Goal: Transaction & Acquisition: Download file/media

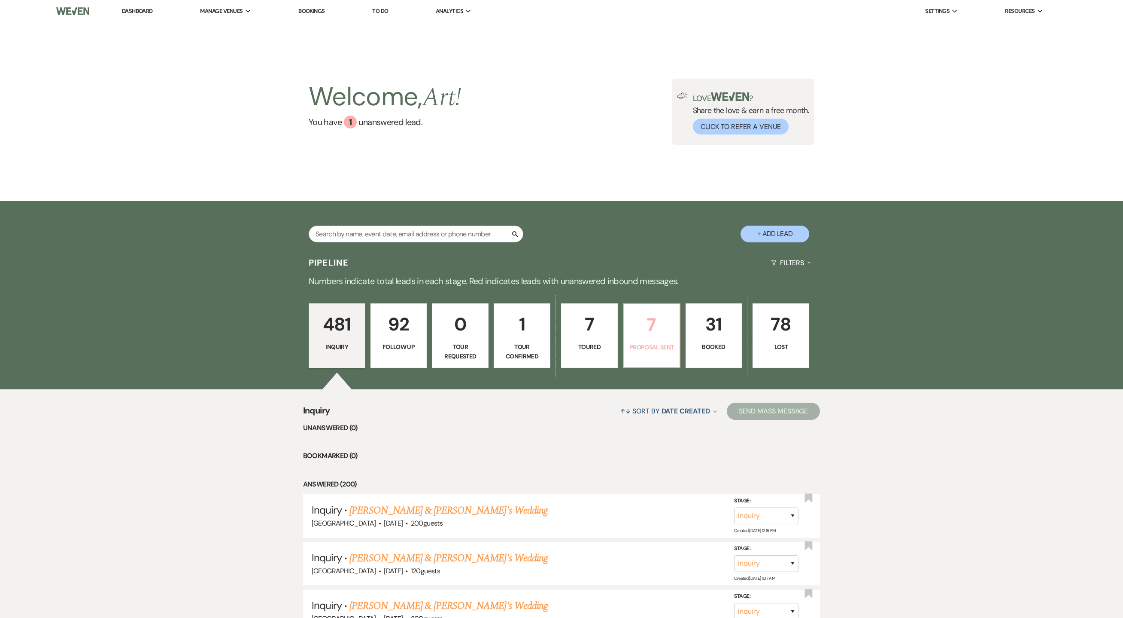
click at [647, 342] on p "Proposal Sent" at bounding box center [652, 346] width 46 height 9
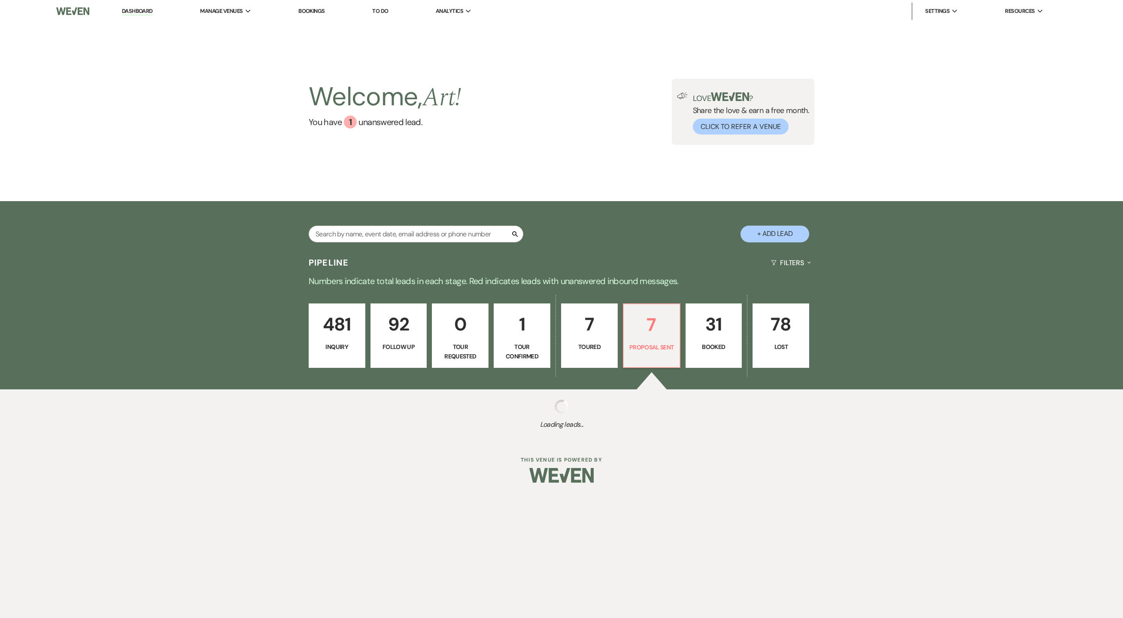
select select "6"
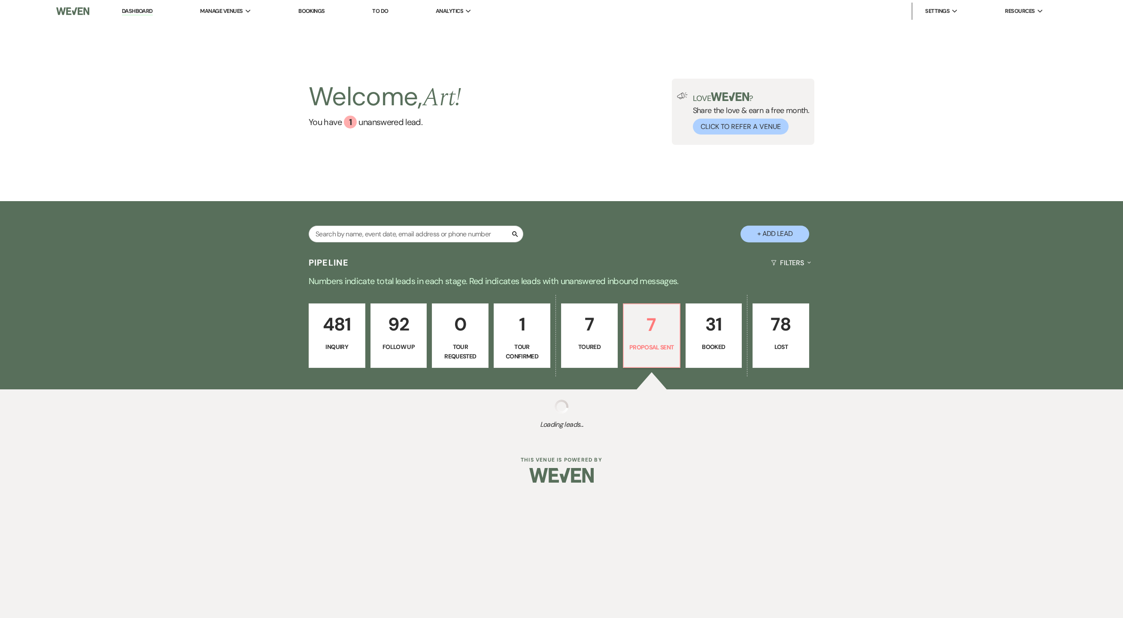
select select "6"
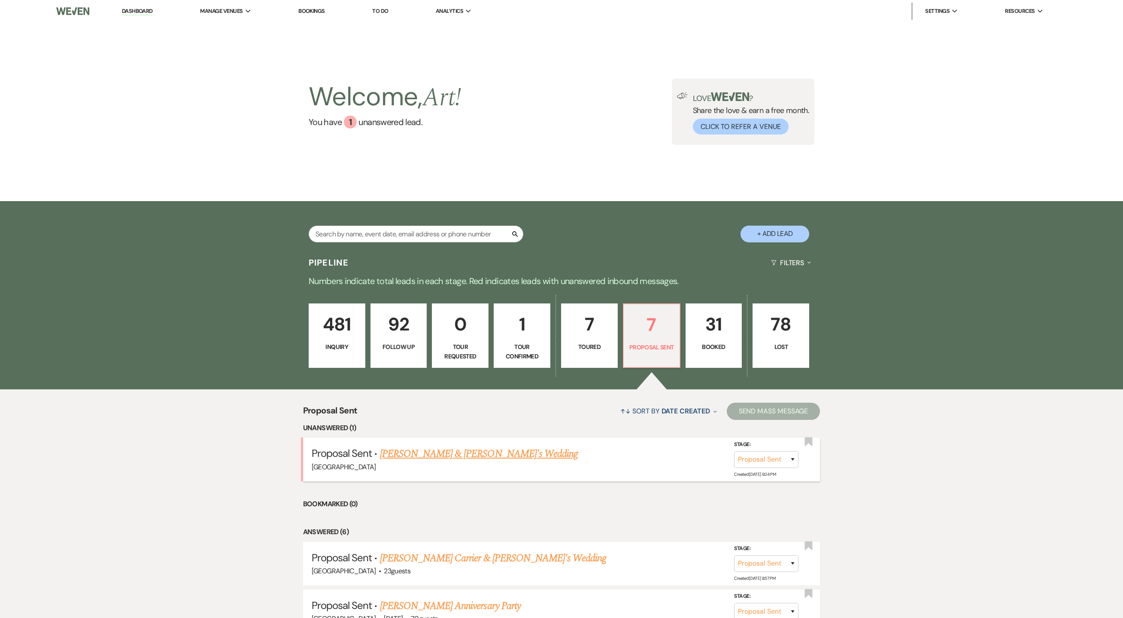
click at [477, 451] on link "[PERSON_NAME] & [PERSON_NAME]'s Wedding" at bounding box center [479, 453] width 198 height 15
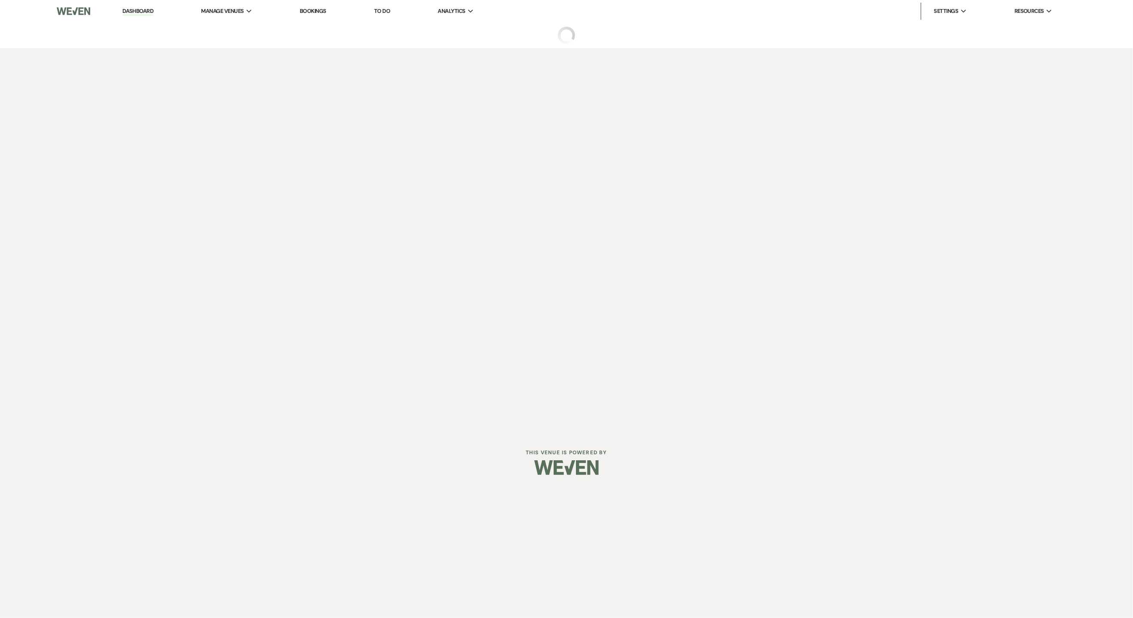
select select "6"
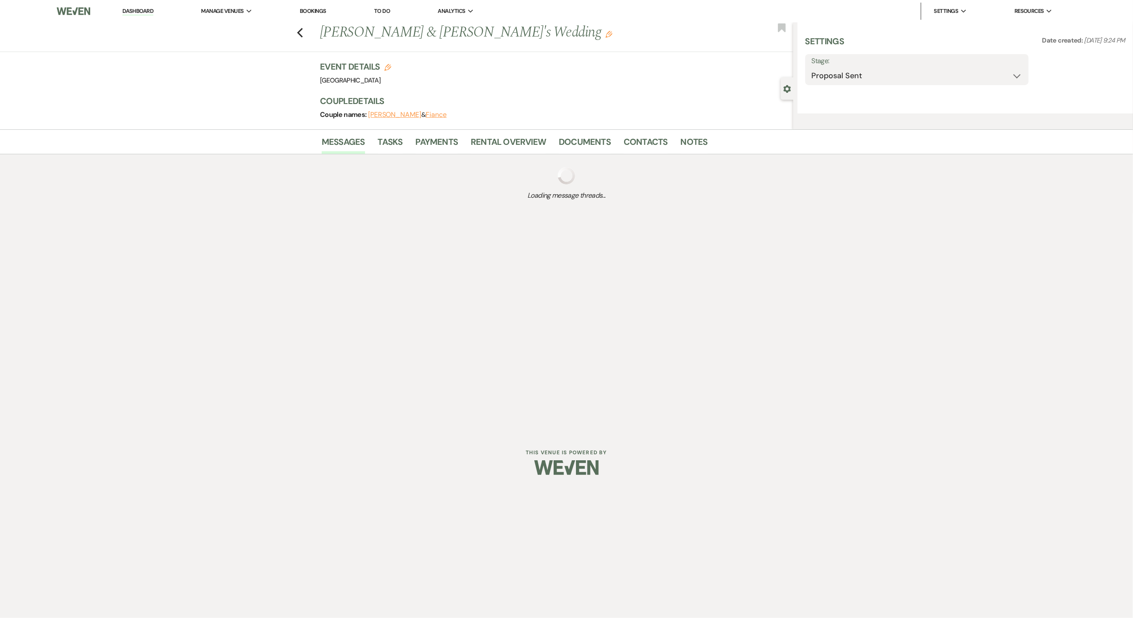
select select "5"
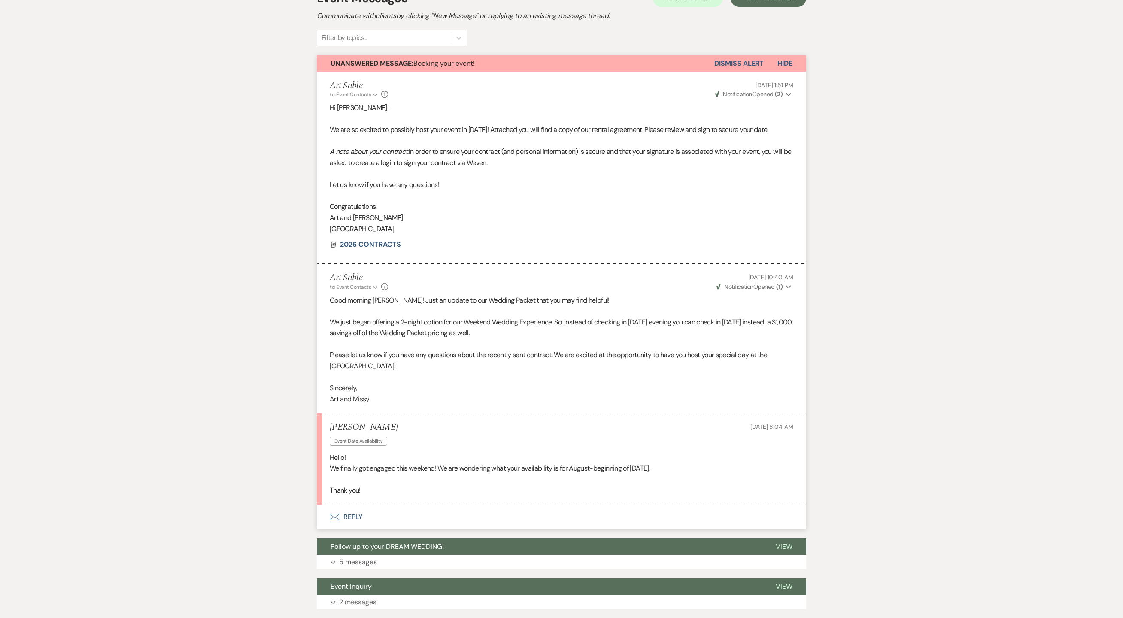
scroll to position [266, 0]
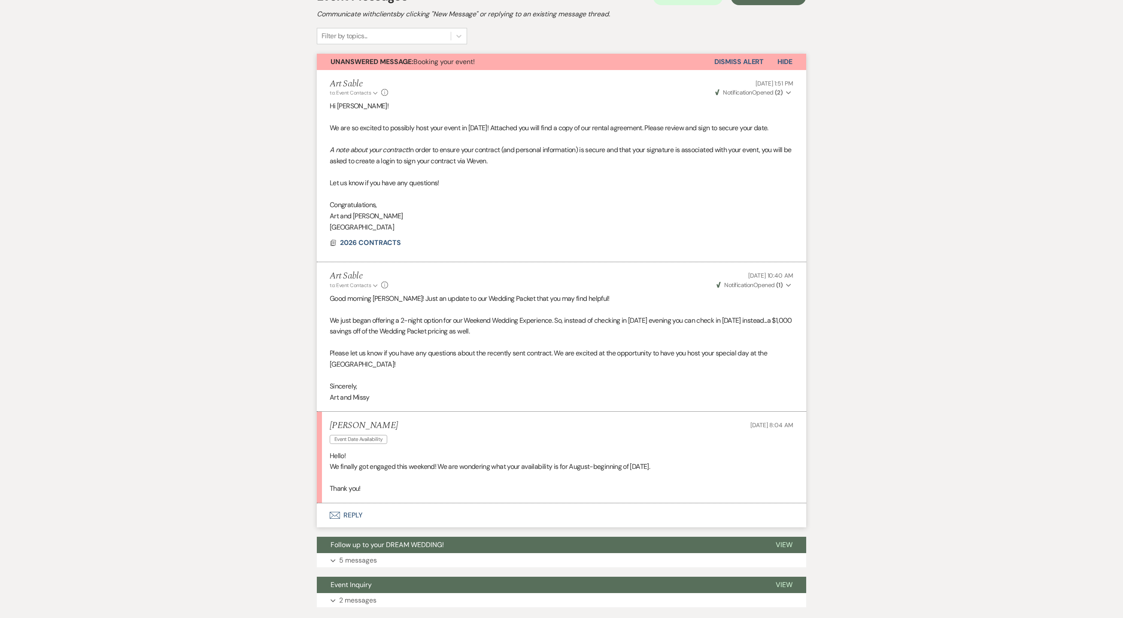
click at [348, 514] on button "Envelope Reply" at bounding box center [562, 515] width 490 height 24
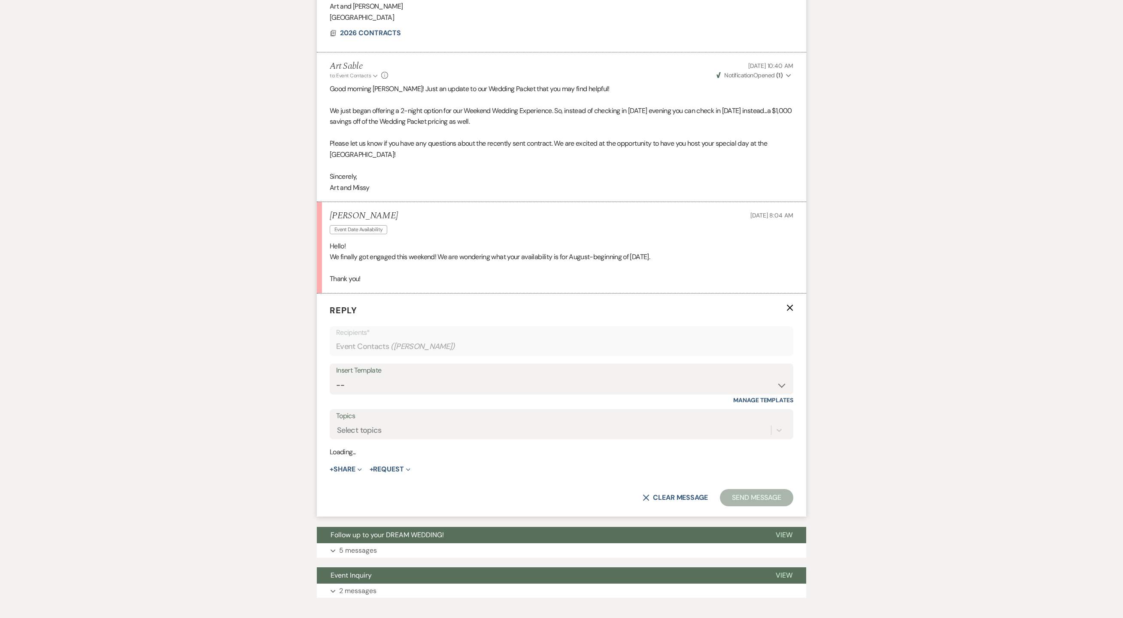
scroll to position [480, 0]
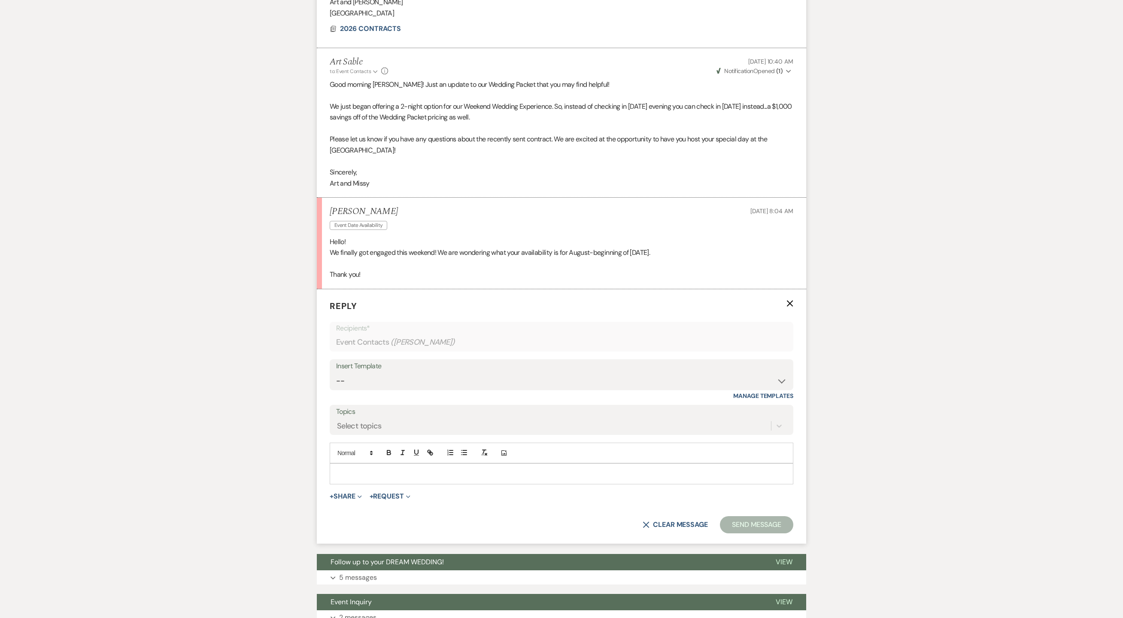
click at [410, 478] on p at bounding box center [562, 473] width 450 height 9
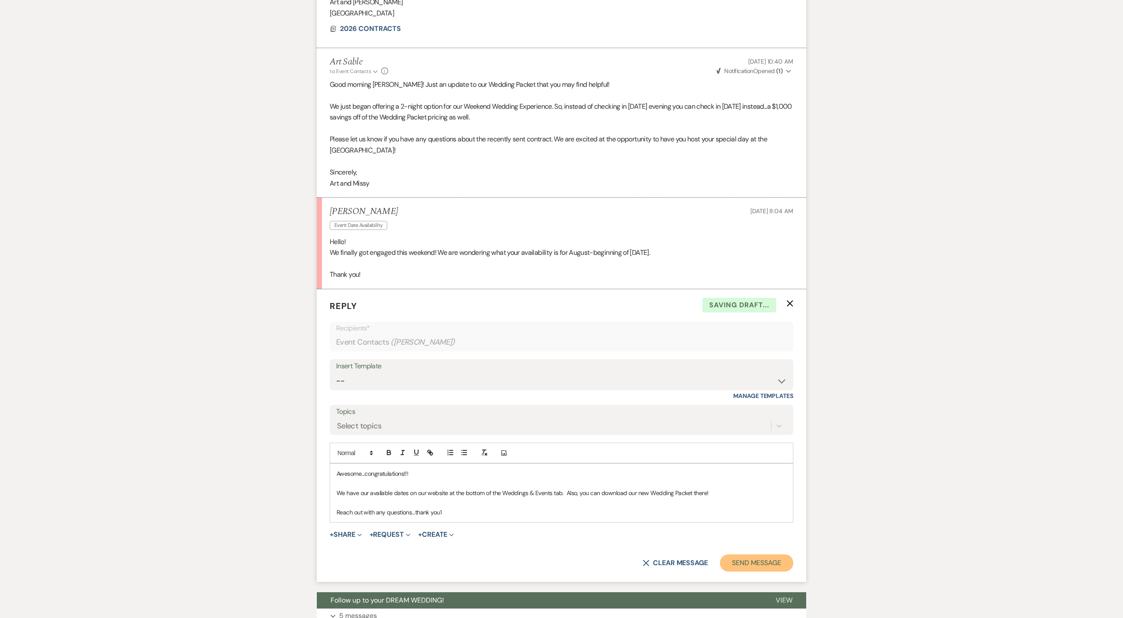
click at [751, 569] on button "Send Message" at bounding box center [756, 562] width 73 height 17
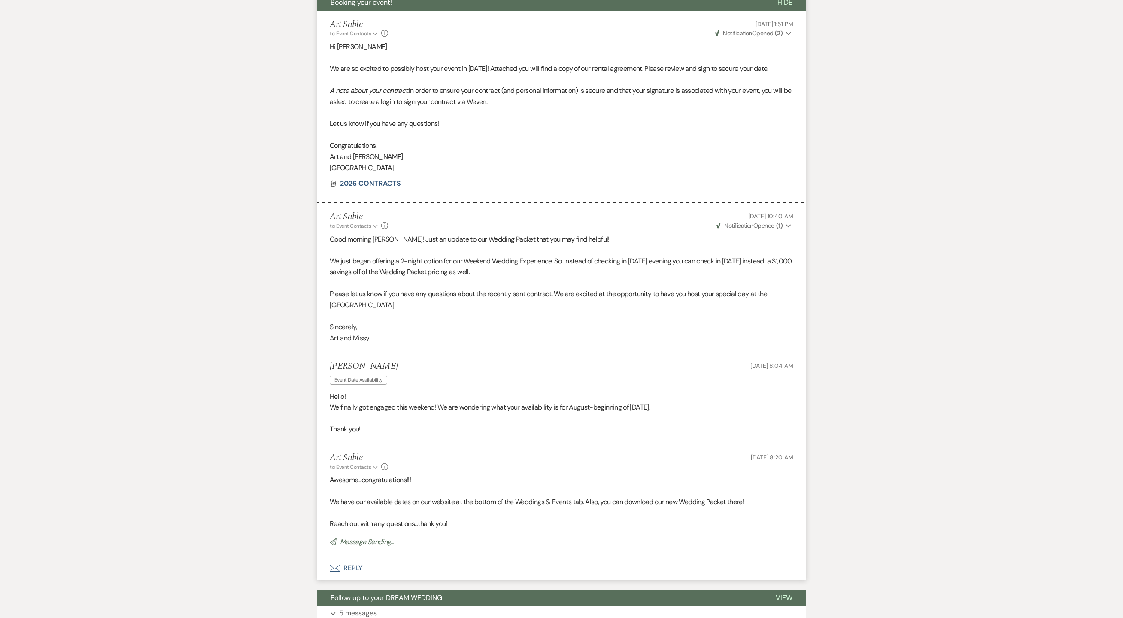
scroll to position [0, 0]
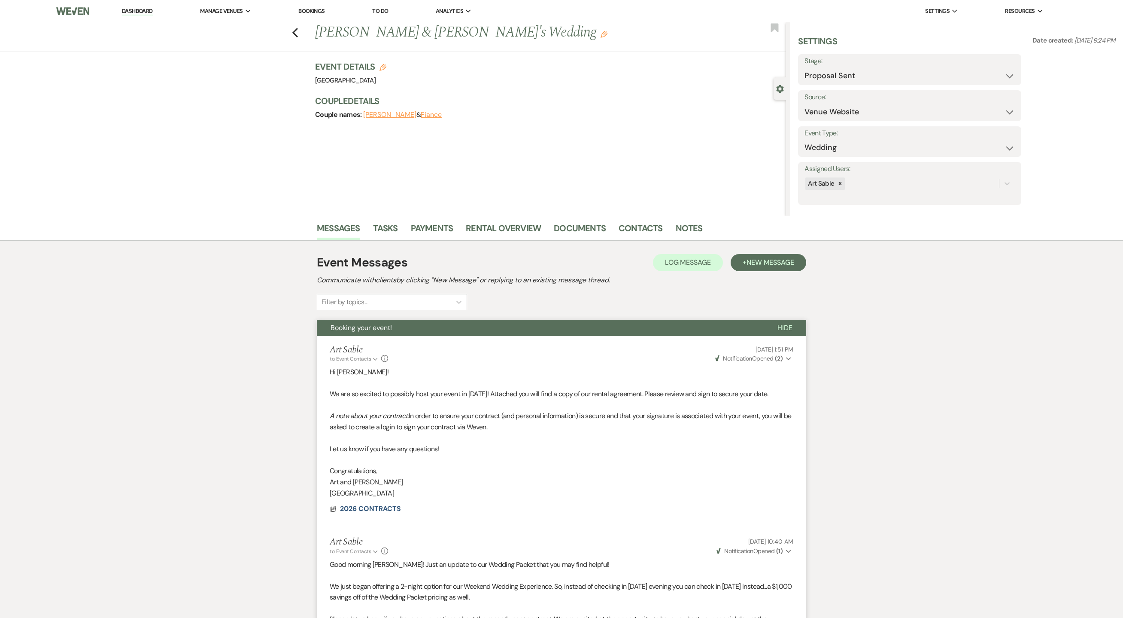
click at [146, 12] on link "Dashboard" at bounding box center [137, 11] width 31 height 8
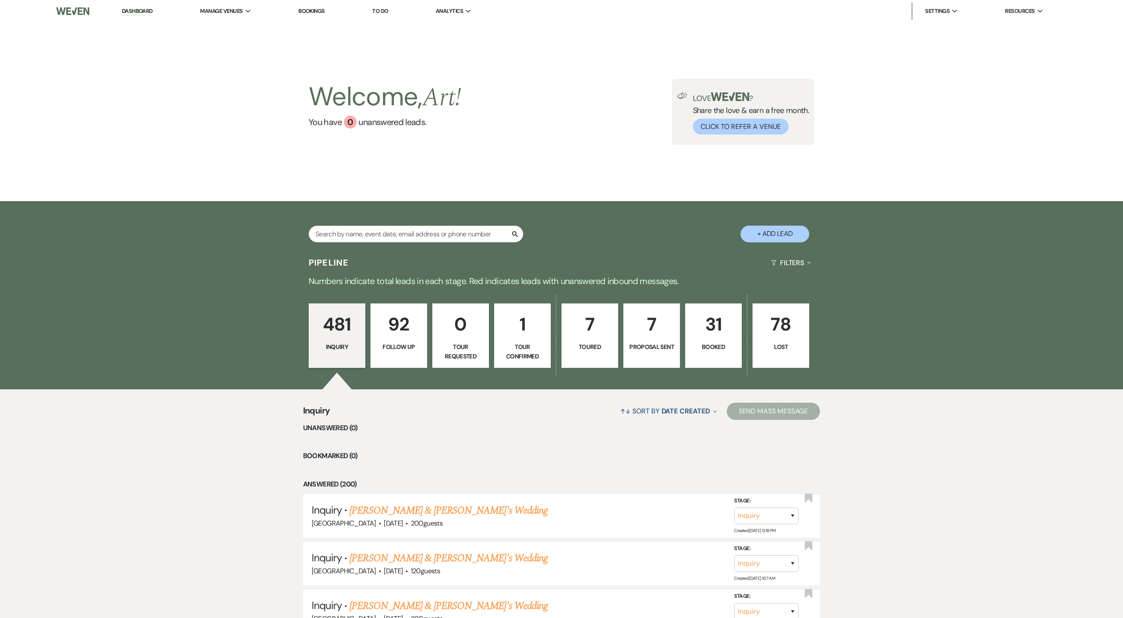
click at [709, 329] on p "31" at bounding box center [714, 324] width 46 height 29
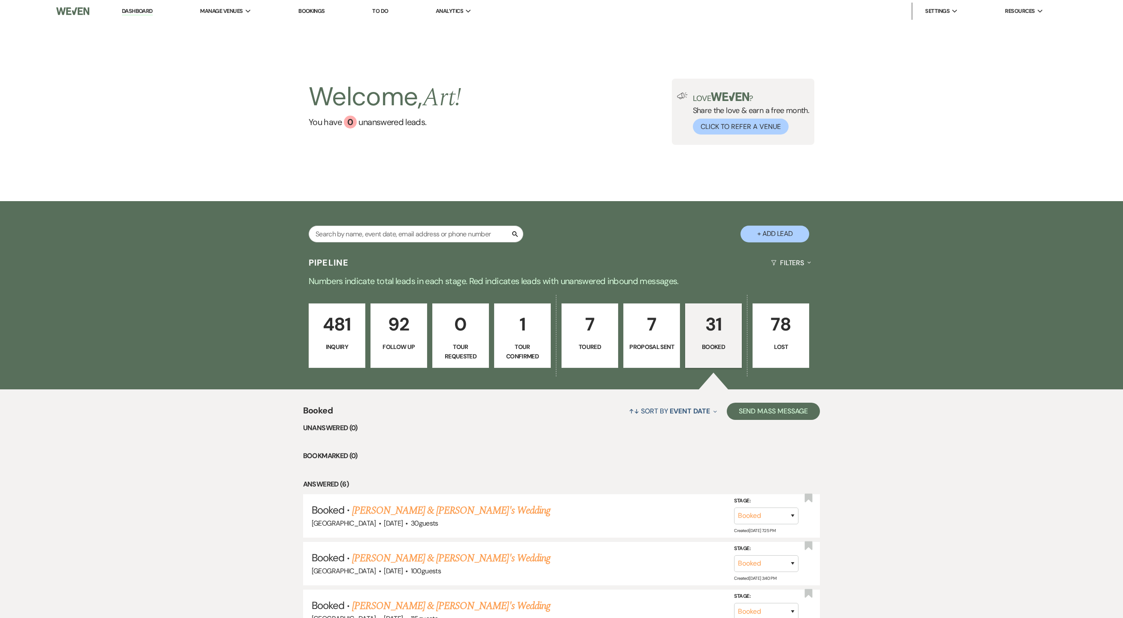
click at [453, 505] on link "[PERSON_NAME] & [PERSON_NAME]'s Wedding" at bounding box center [451, 509] width 198 height 15
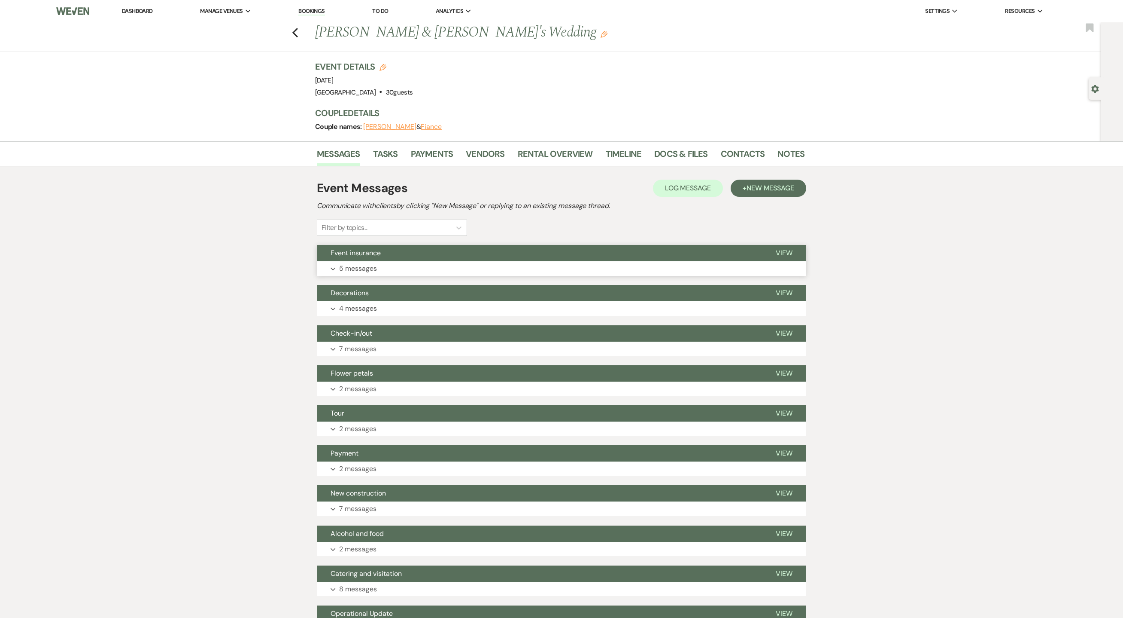
click at [353, 268] on p "5 messages" at bounding box center [358, 268] width 38 height 11
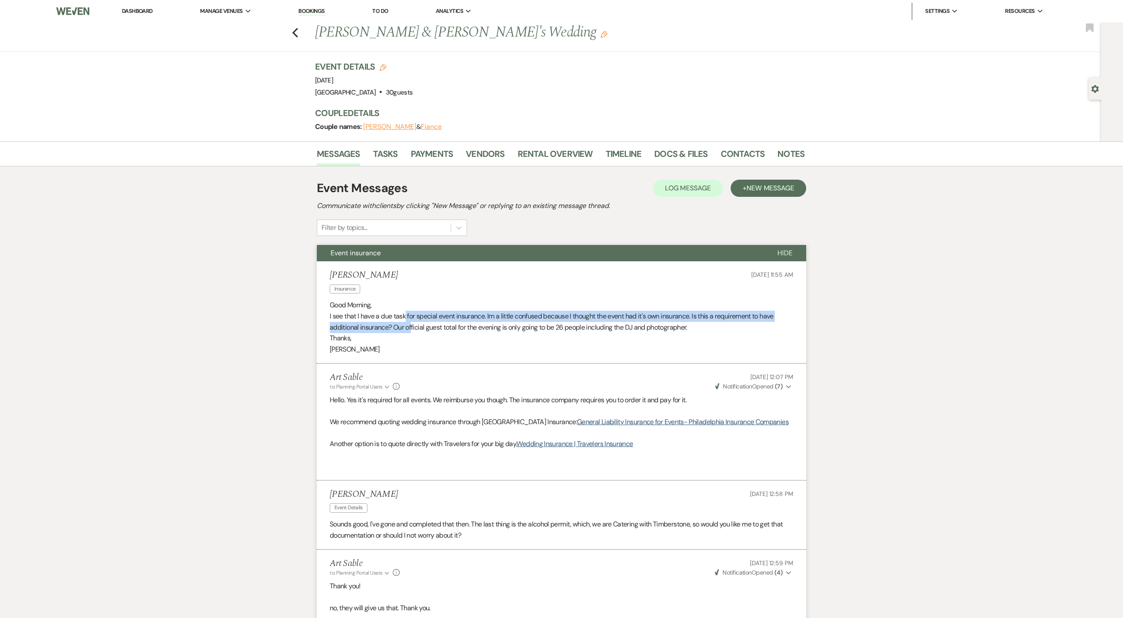
drag, startPoint x: 406, startPoint y: 316, endPoint x: 411, endPoint y: 330, distance: 14.5
click at [411, 330] on p "I see that I have a due task for special event insurance. Im a little confused …" at bounding box center [562, 321] width 464 height 22
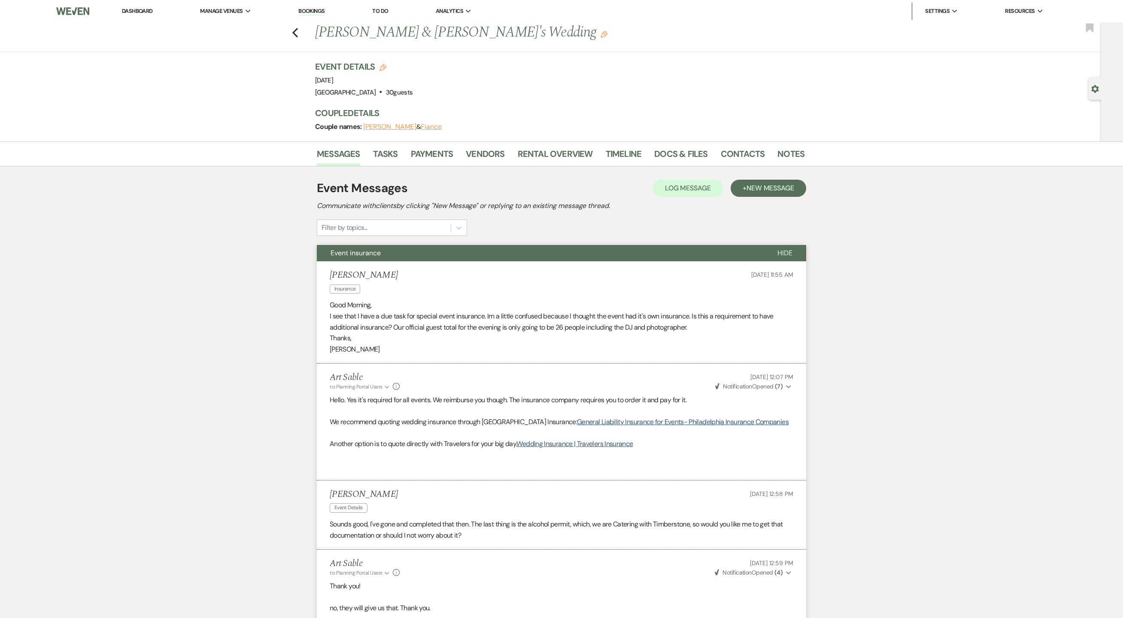
click at [432, 343] on p "Thanks," at bounding box center [562, 337] width 464 height 11
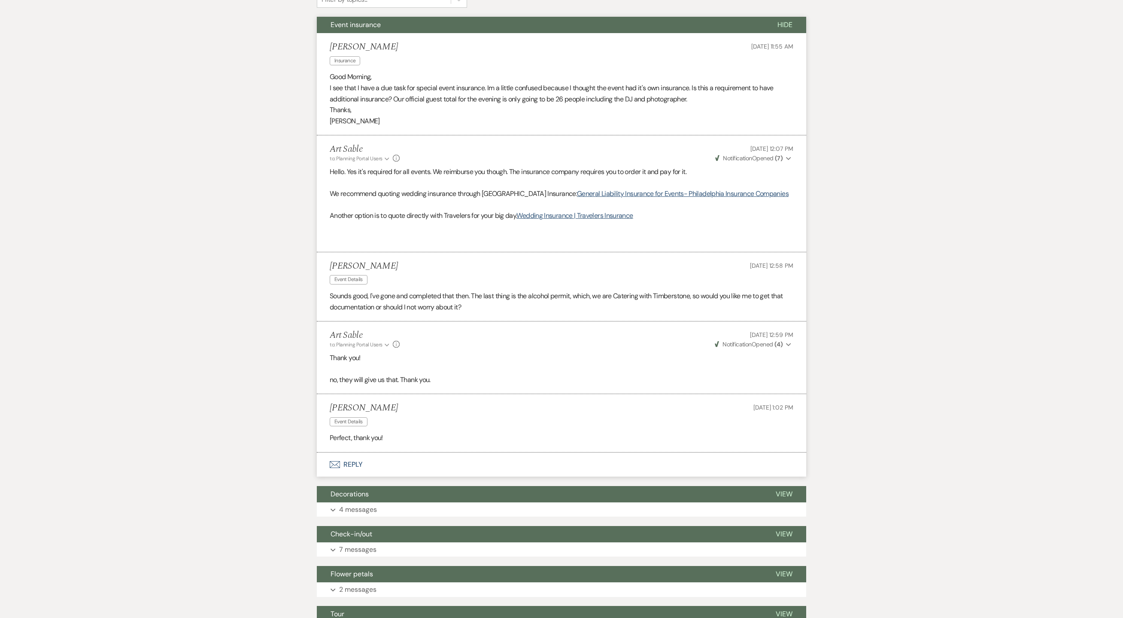
scroll to position [258, 0]
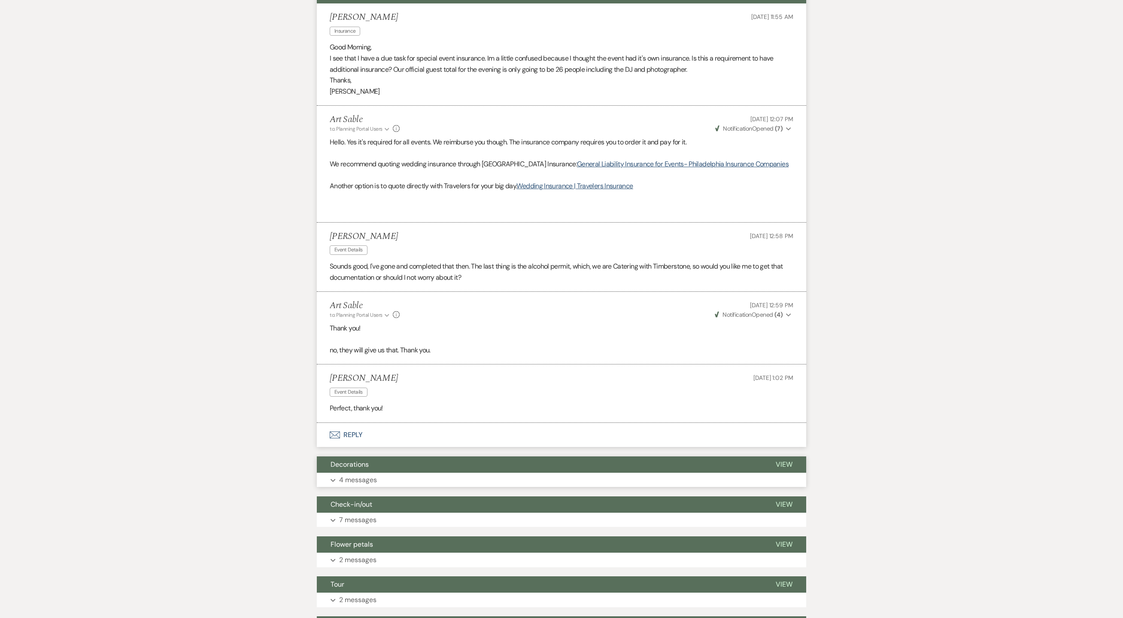
click at [439, 472] on button "Decorations" at bounding box center [539, 464] width 445 height 16
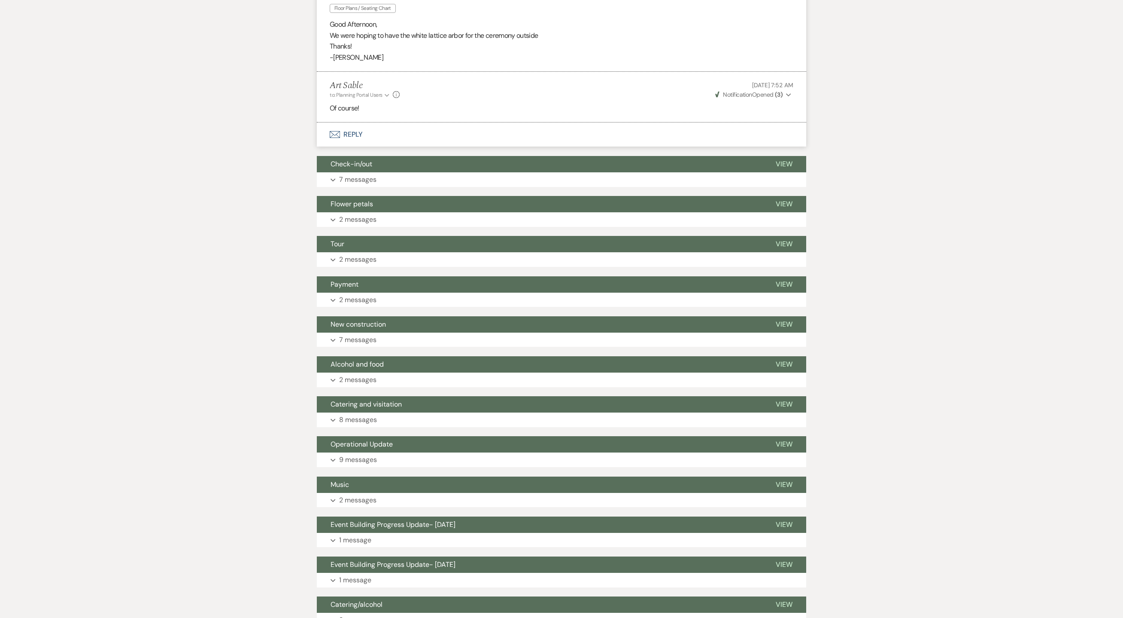
scroll to position [1225, 0]
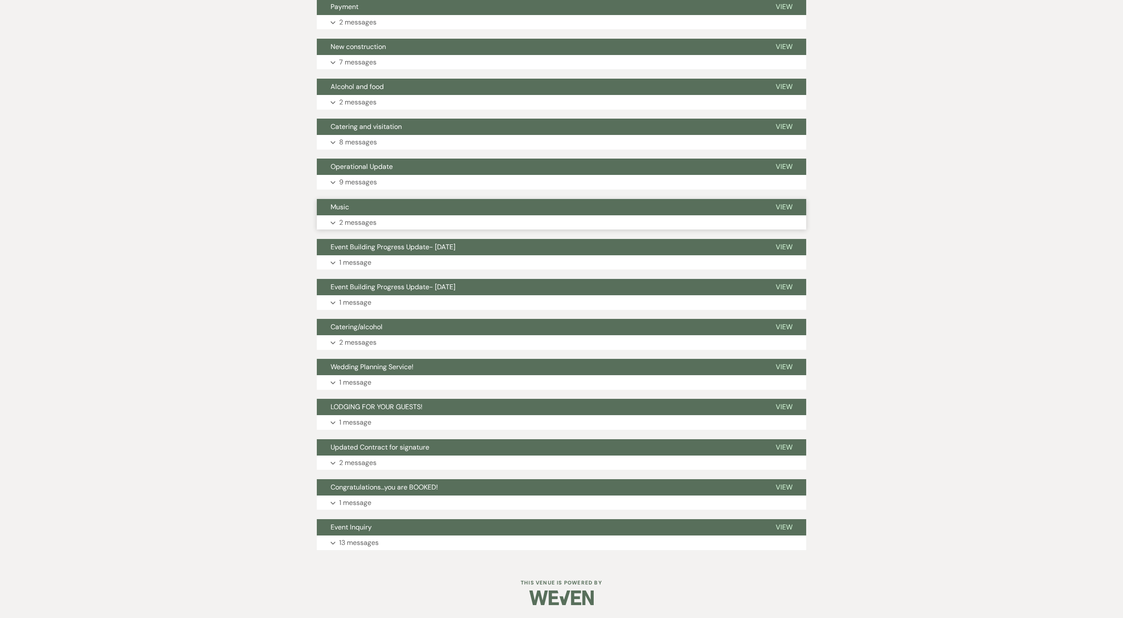
click at [371, 210] on button "Music" at bounding box center [539, 207] width 445 height 16
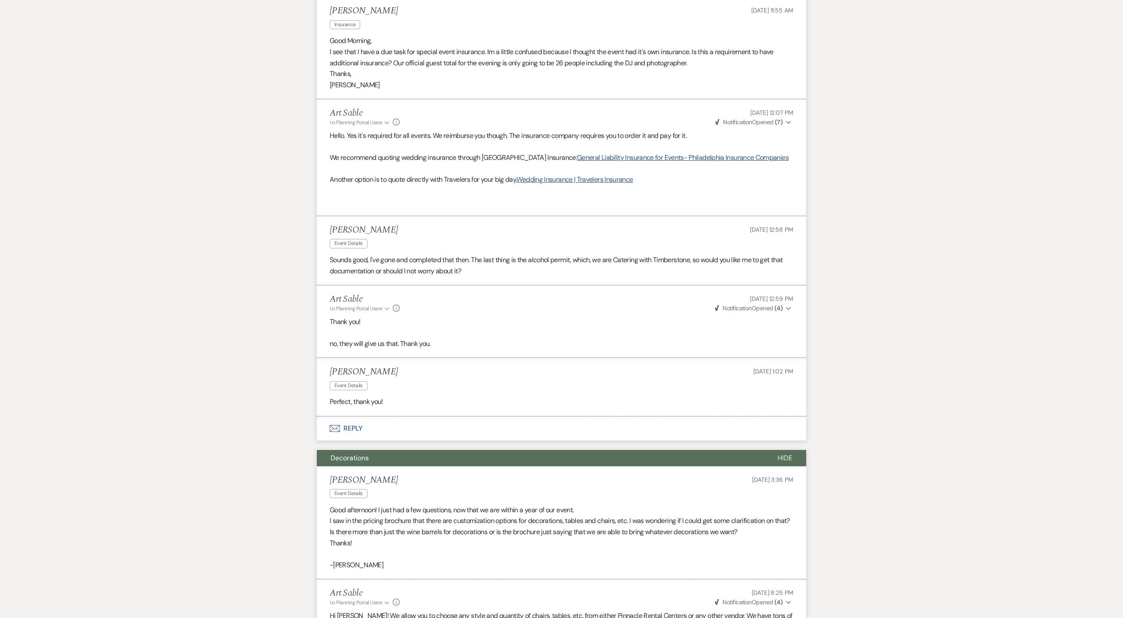
scroll to position [0, 0]
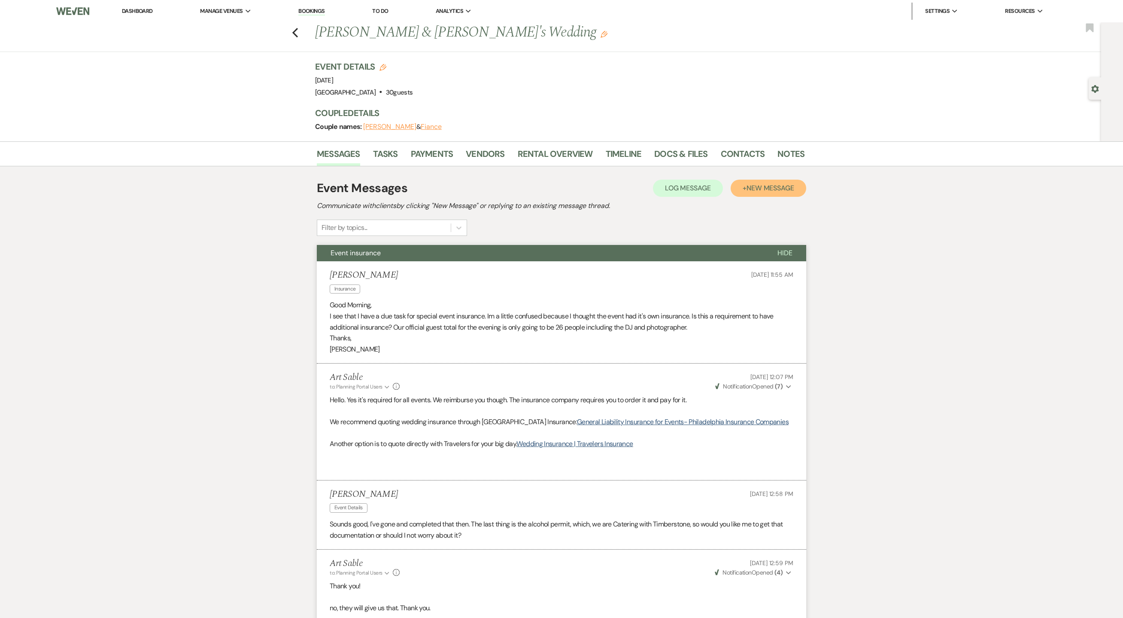
click at [745, 187] on button "+ New Message" at bounding box center [769, 187] width 76 height 17
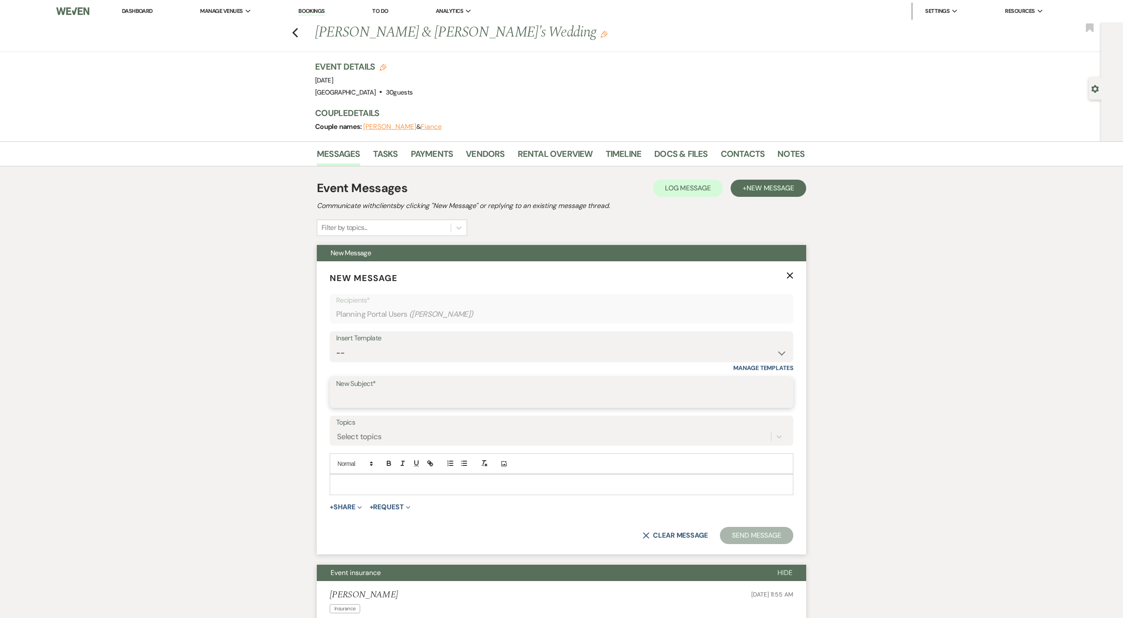
click at [408, 399] on input "New Subject*" at bounding box center [561, 398] width 451 height 17
click at [408, 399] on input "Checking In1" at bounding box center [561, 398] width 451 height 17
type input "Checking In!"
click at [368, 481] on div at bounding box center [561, 484] width 463 height 20
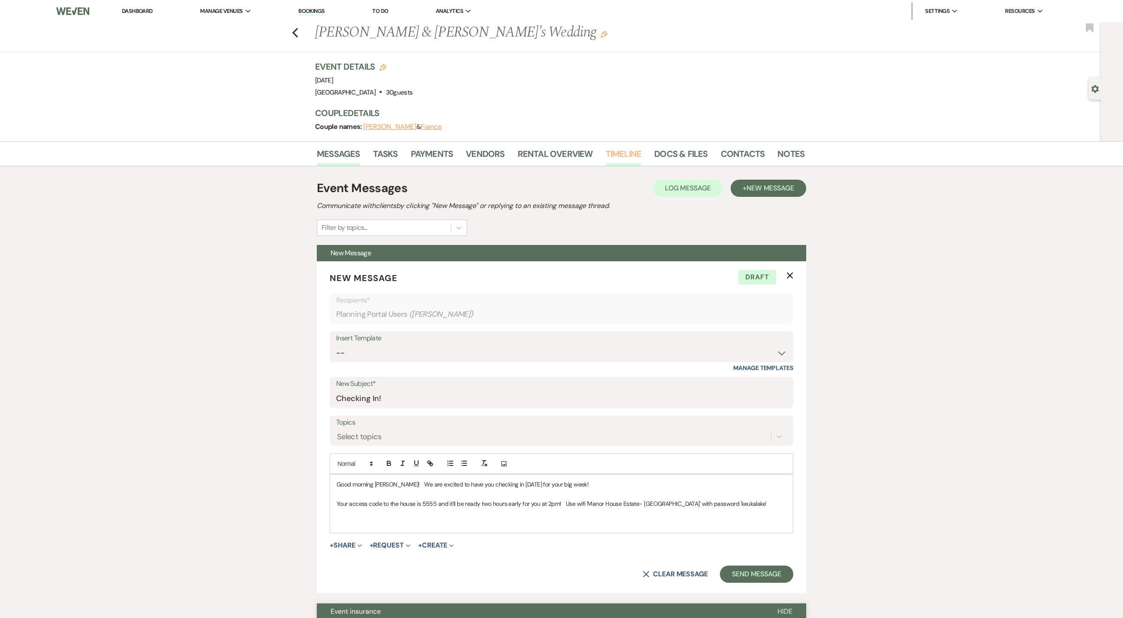
click at [620, 158] on link "Timeline" at bounding box center [624, 156] width 36 height 19
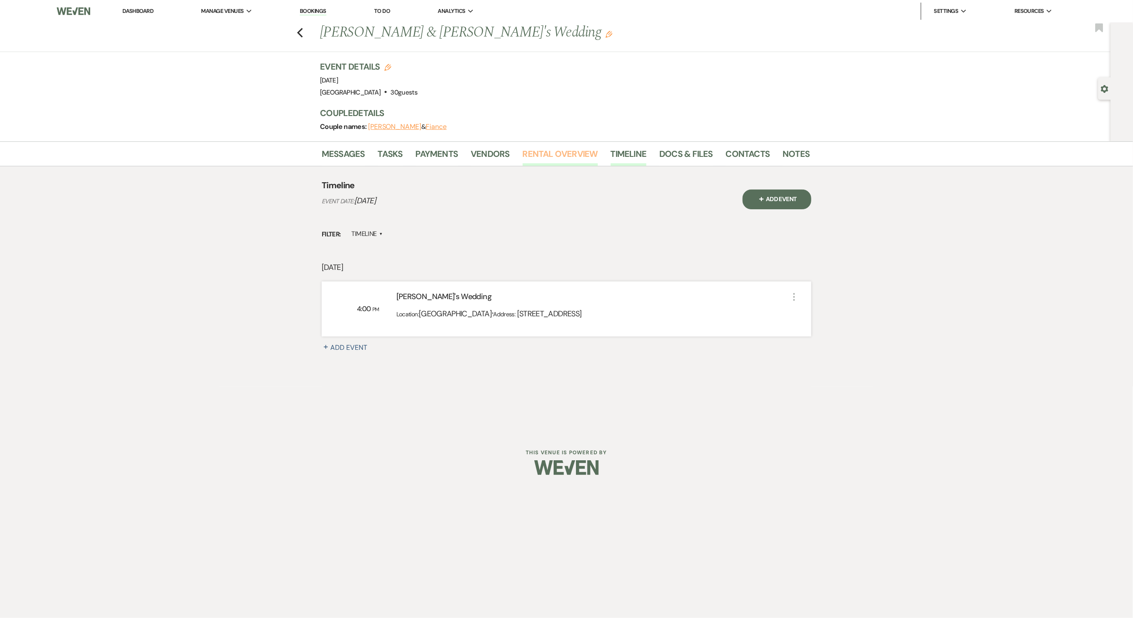
click at [550, 155] on link "Rental Overview" at bounding box center [560, 156] width 75 height 19
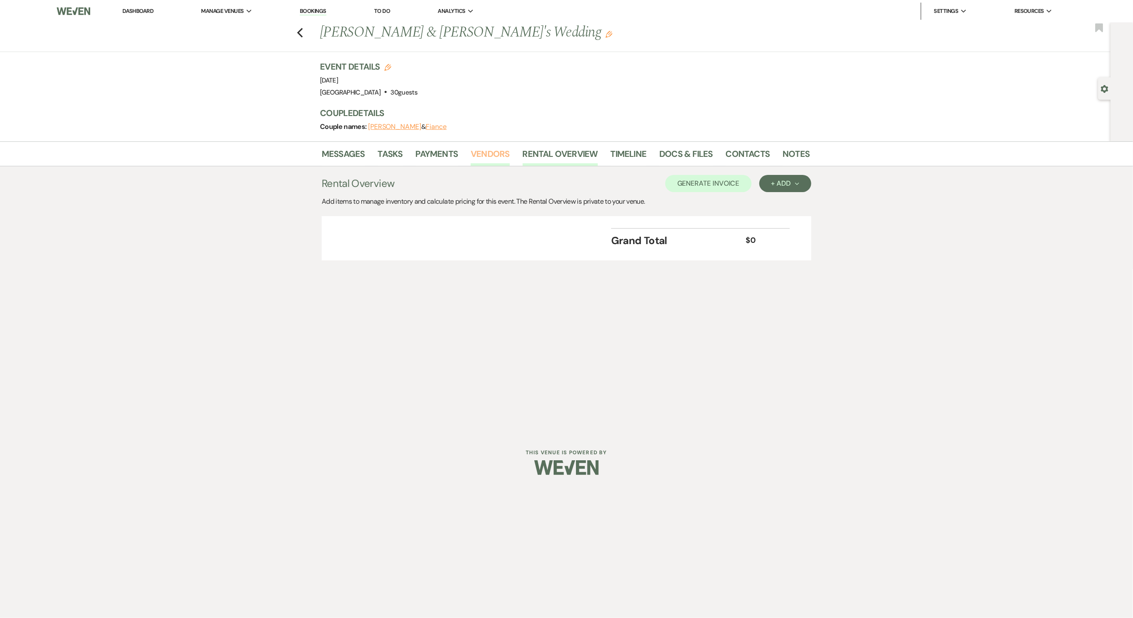
click at [498, 153] on link "Vendors" at bounding box center [490, 156] width 39 height 19
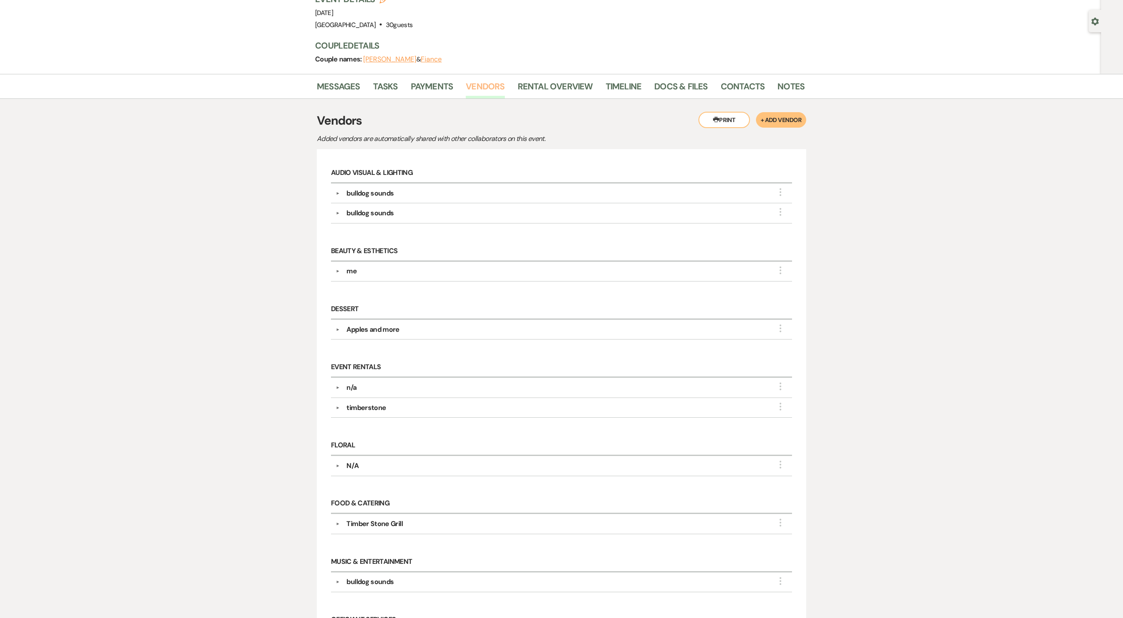
scroll to position [34, 0]
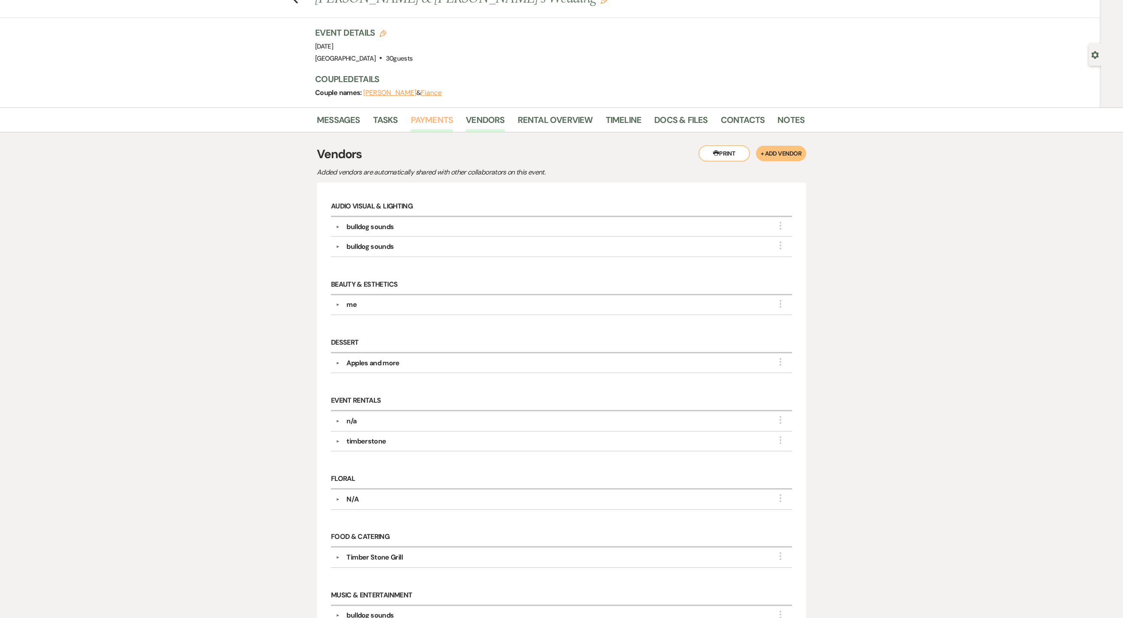
click at [439, 118] on link "Payments" at bounding box center [432, 122] width 43 height 19
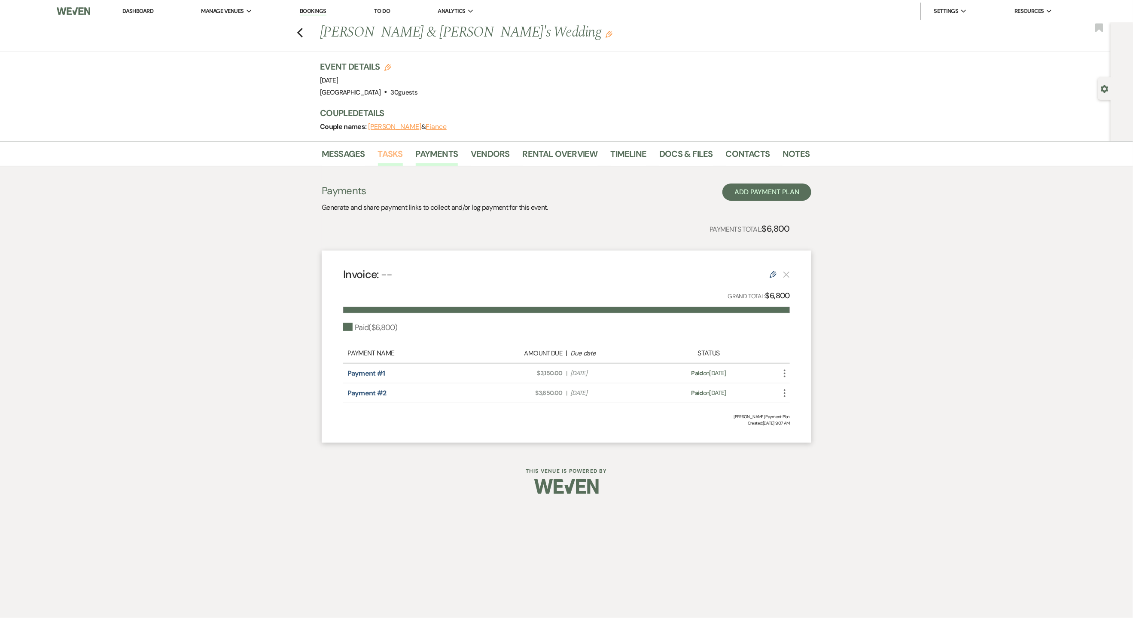
click at [398, 154] on link "Tasks" at bounding box center [390, 156] width 25 height 19
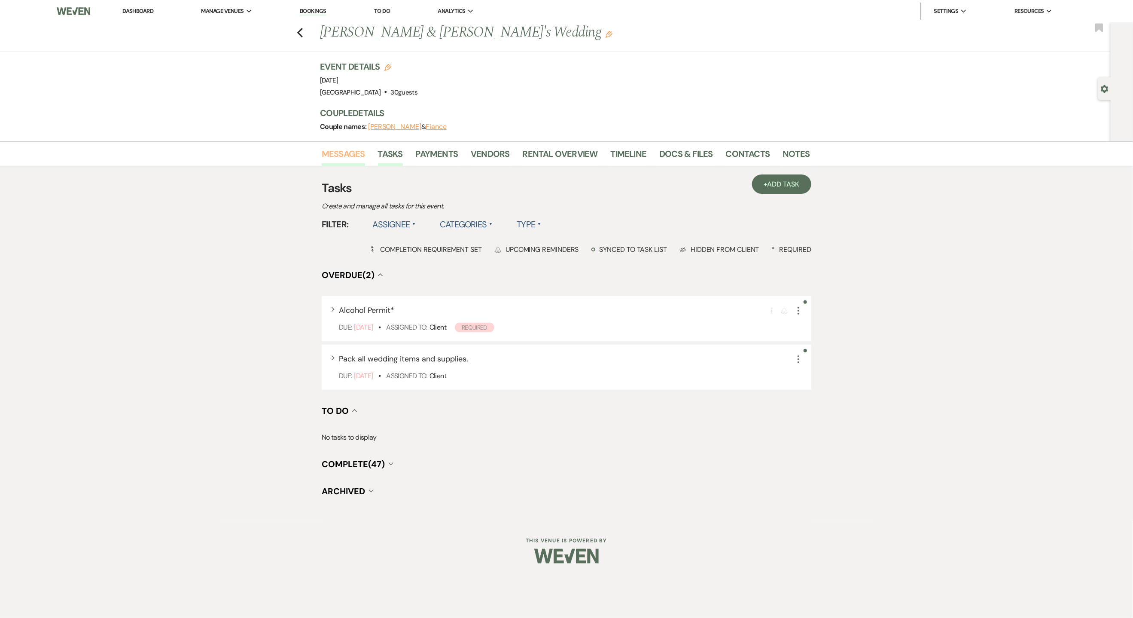
click at [352, 154] on link "Messages" at bounding box center [343, 156] width 43 height 19
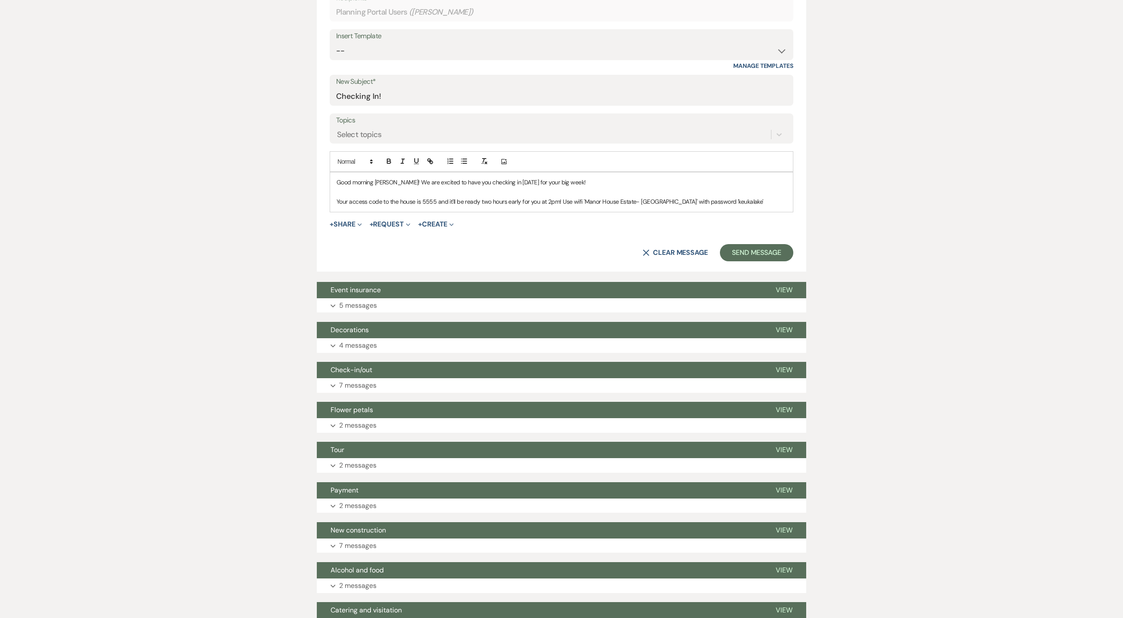
scroll to position [343, 0]
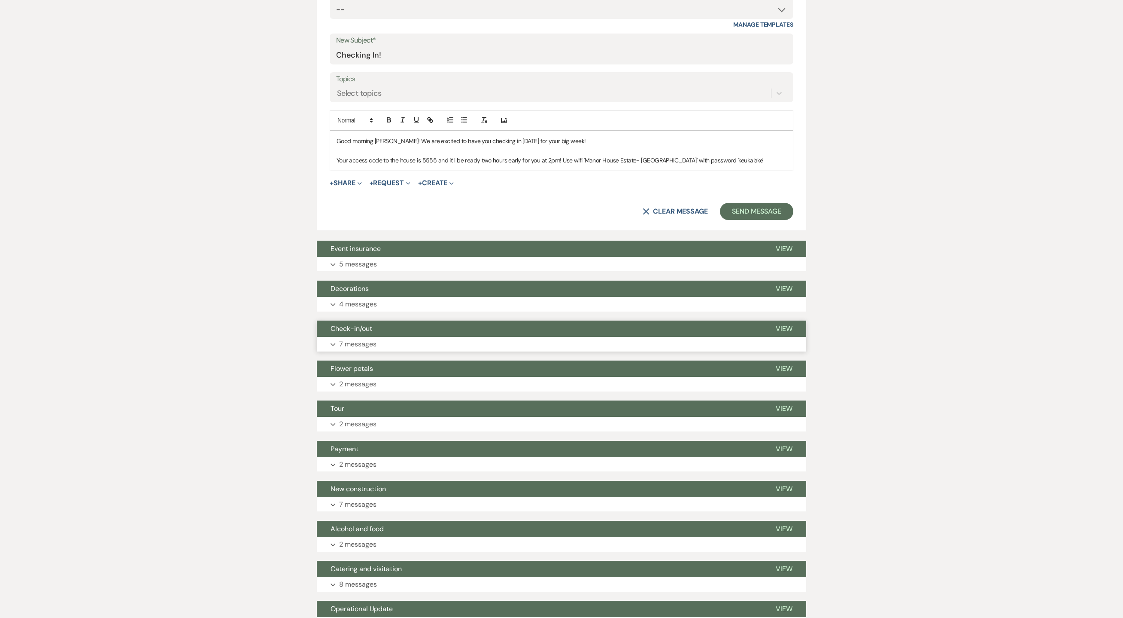
click at [406, 335] on button "Check-in/out" at bounding box center [539, 328] width 445 height 16
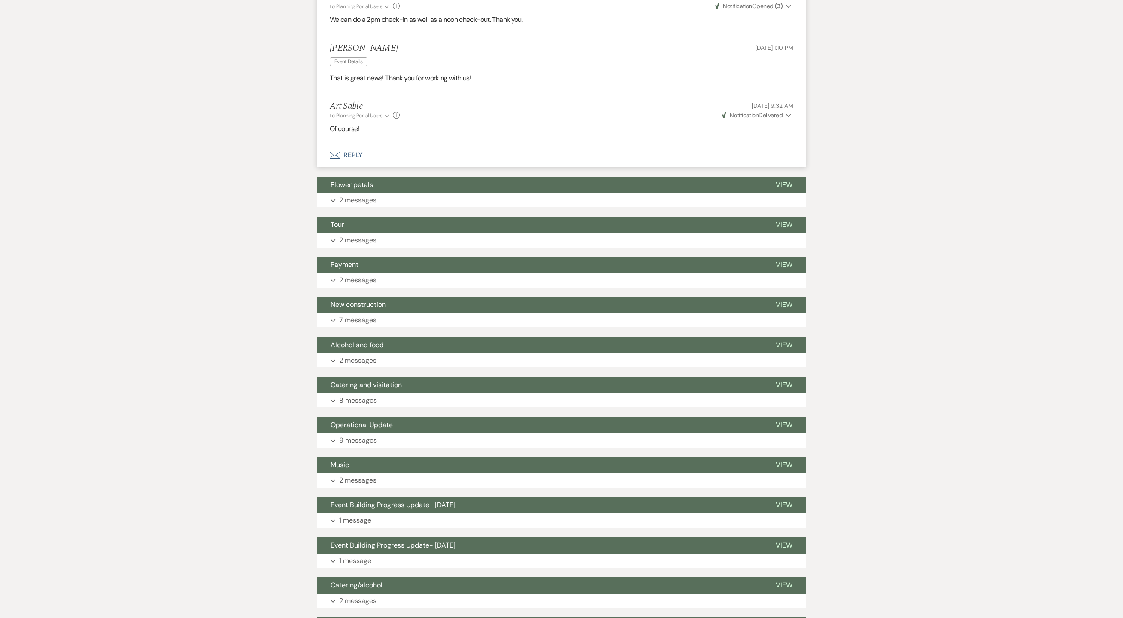
scroll to position [945, 0]
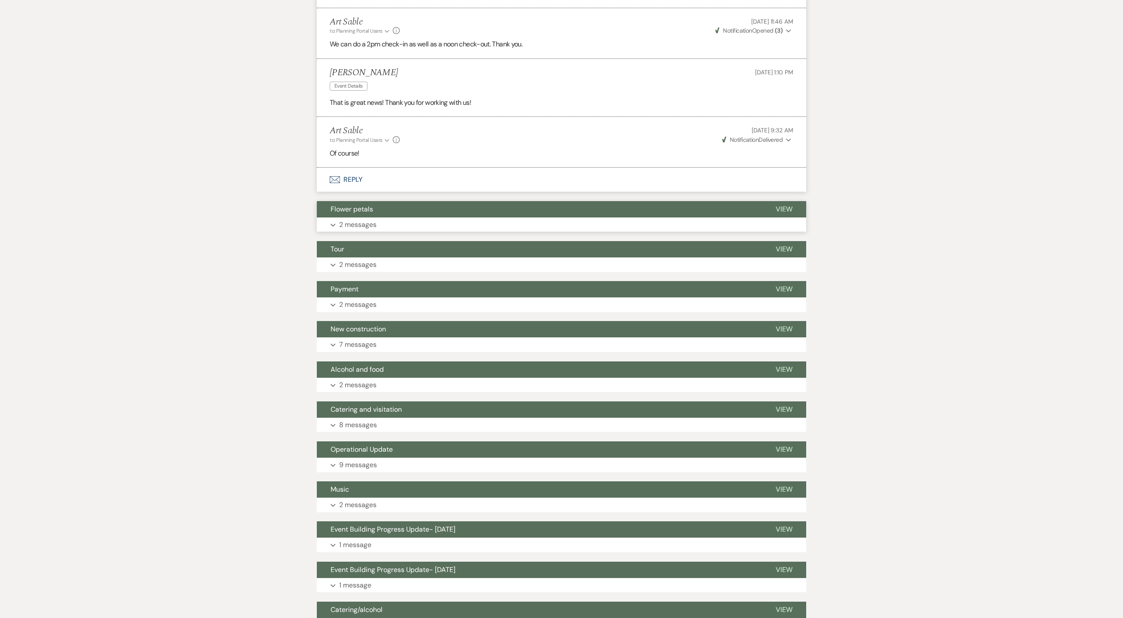
click at [353, 227] on p "2 messages" at bounding box center [357, 224] width 37 height 11
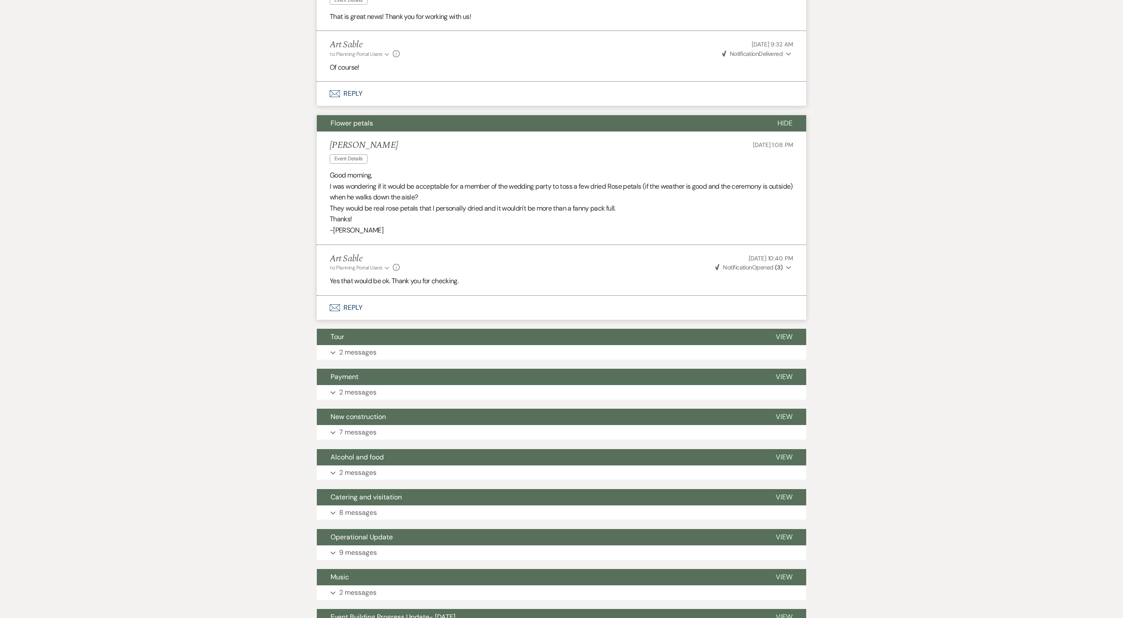
scroll to position [1116, 0]
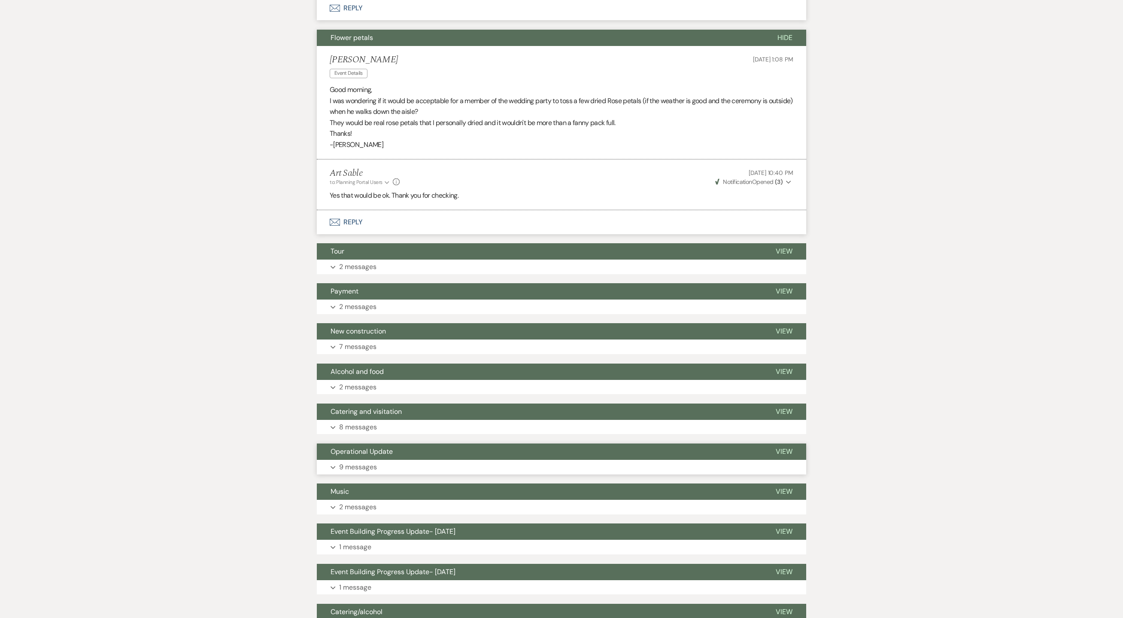
click at [347, 464] on button "Expand 9 messages" at bounding box center [562, 466] width 490 height 15
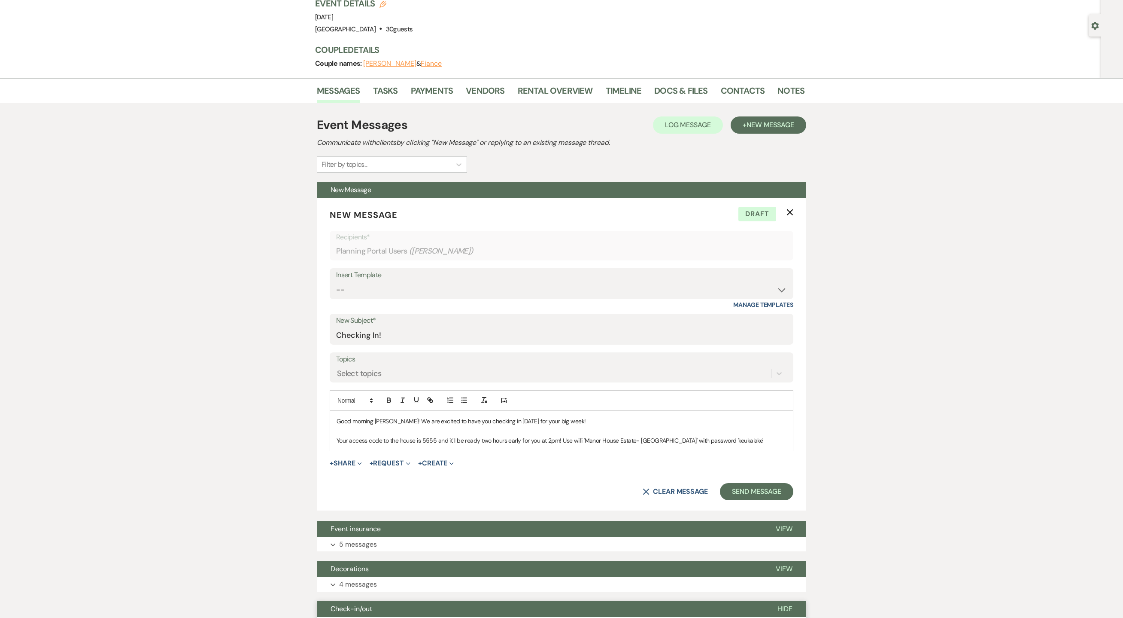
scroll to position [0, 0]
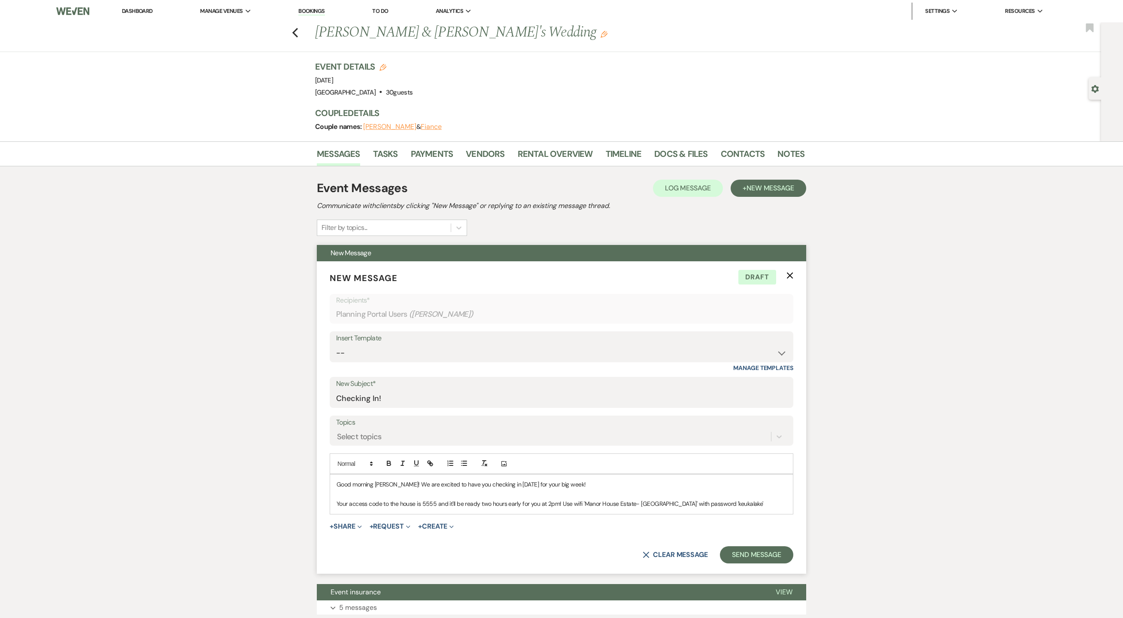
click at [459, 505] on p "Your access code to the house is 5555 and it'll be ready two hours early for yo…" at bounding box center [562, 503] width 450 height 9
click at [735, 505] on p "Your access code to the house is 5555 and it'll be ready two hours early for yo…" at bounding box center [562, 503] width 450 height 9
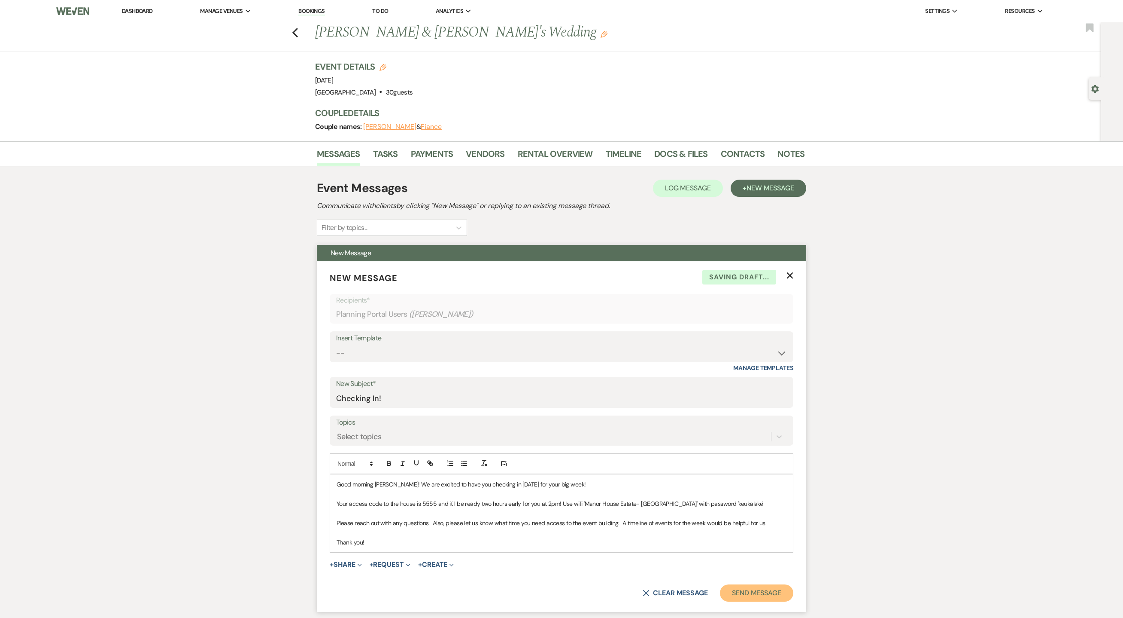
click at [767, 592] on button "Send Message" at bounding box center [756, 592] width 73 height 17
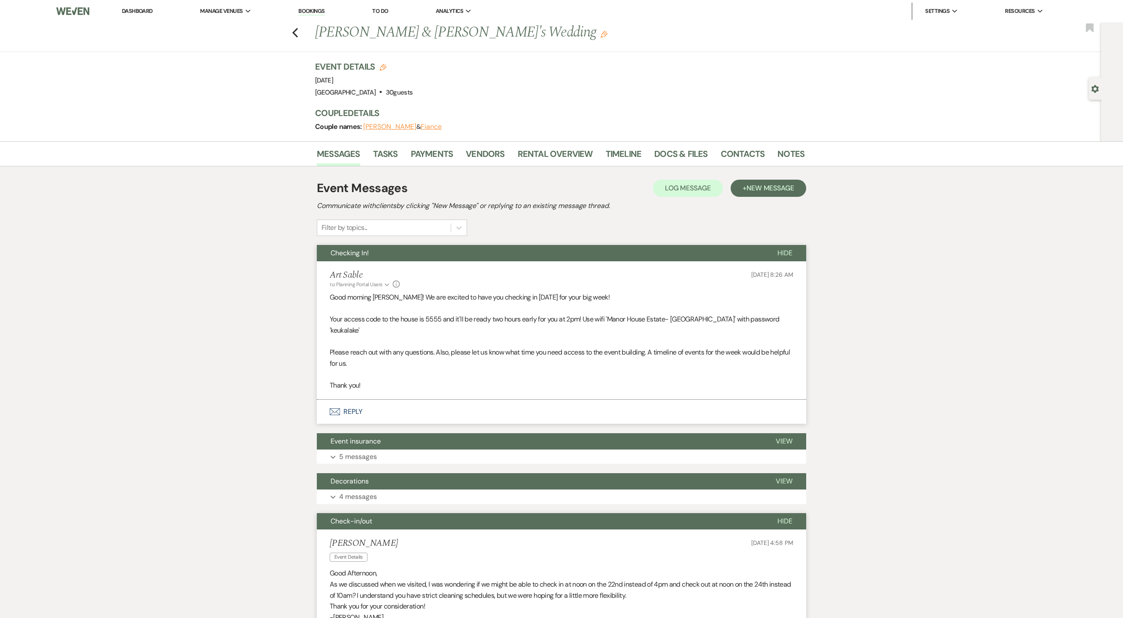
click at [150, 8] on link "Dashboard" at bounding box center [137, 10] width 31 height 7
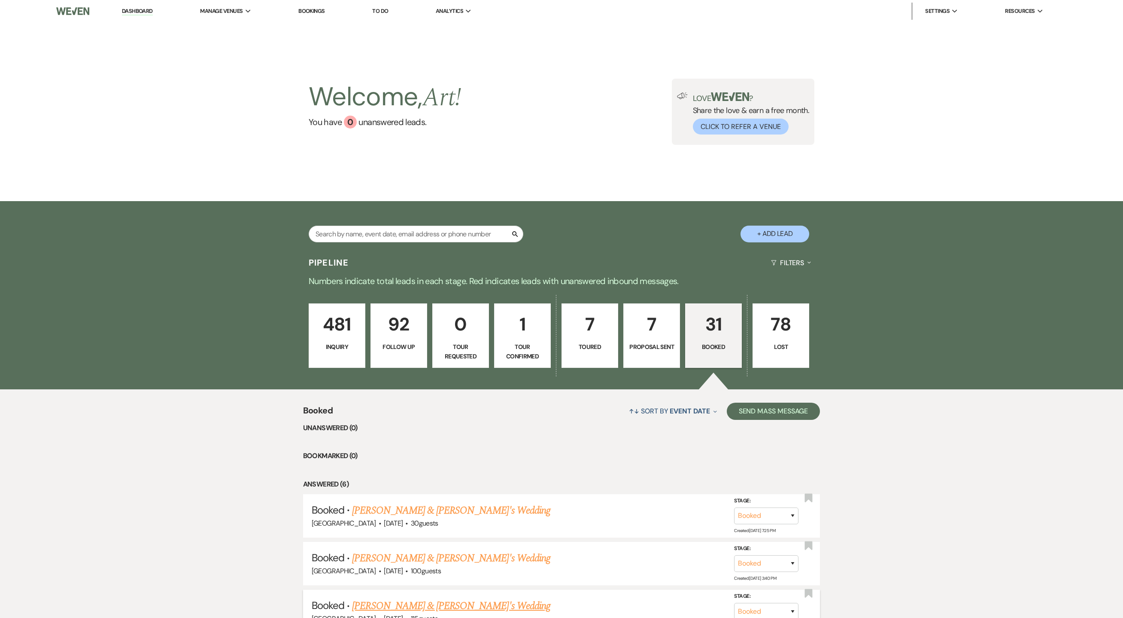
click at [422, 602] on link "[PERSON_NAME] & [PERSON_NAME]'s Wedding" at bounding box center [451, 605] width 198 height 15
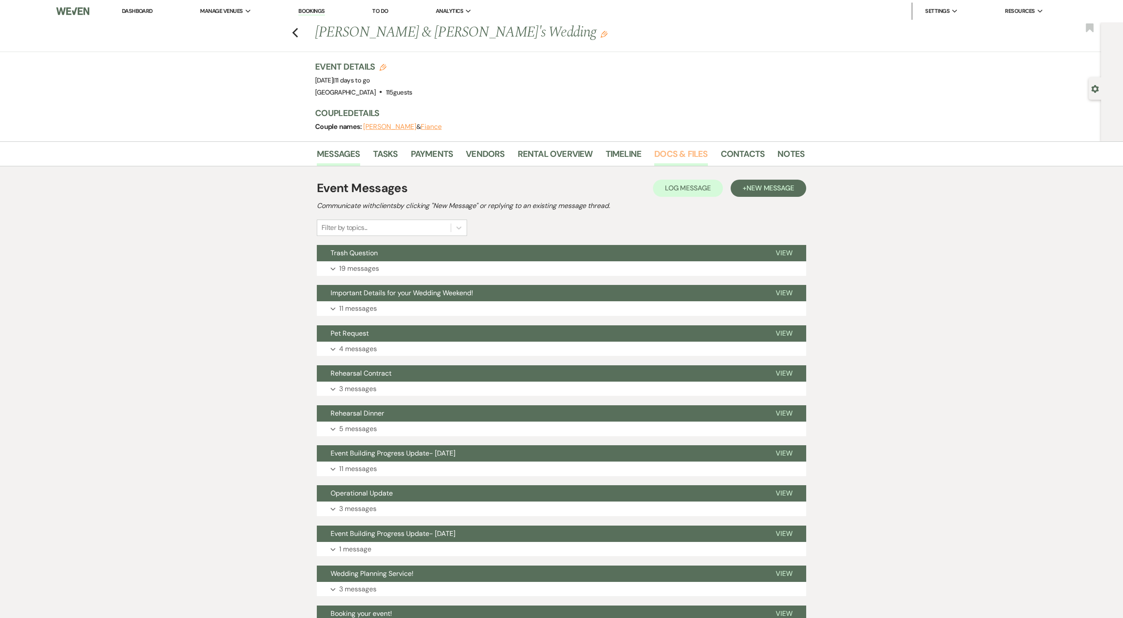
click at [672, 151] on link "Docs & Files" at bounding box center [680, 156] width 53 height 19
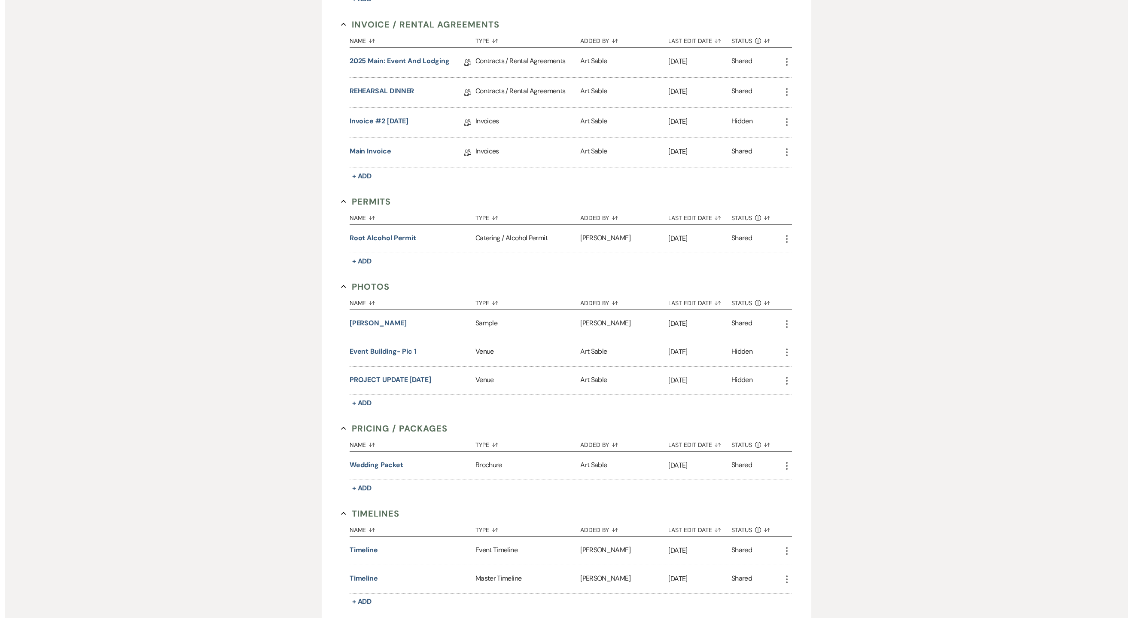
scroll to position [343, 0]
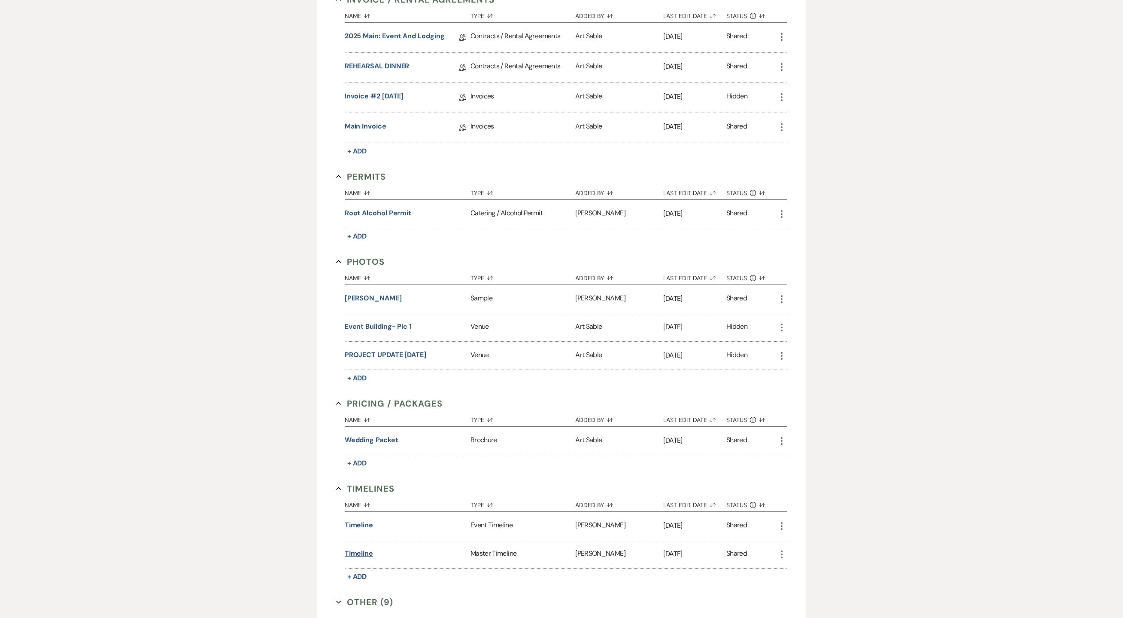
click at [357, 553] on button "Timeline" at bounding box center [359, 553] width 28 height 10
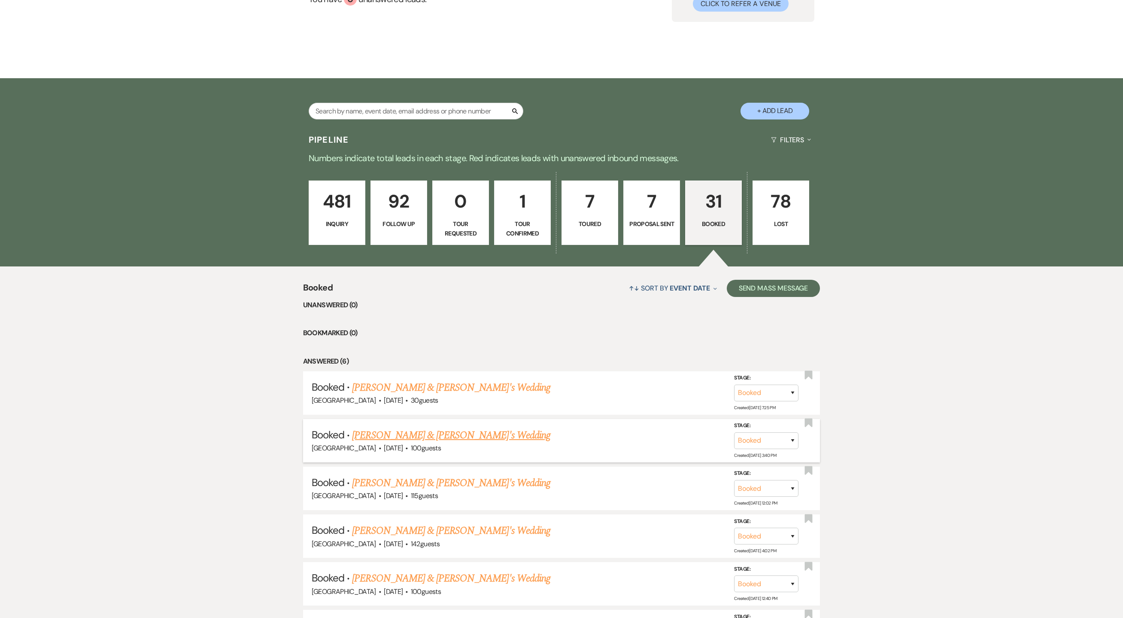
scroll to position [172, 0]
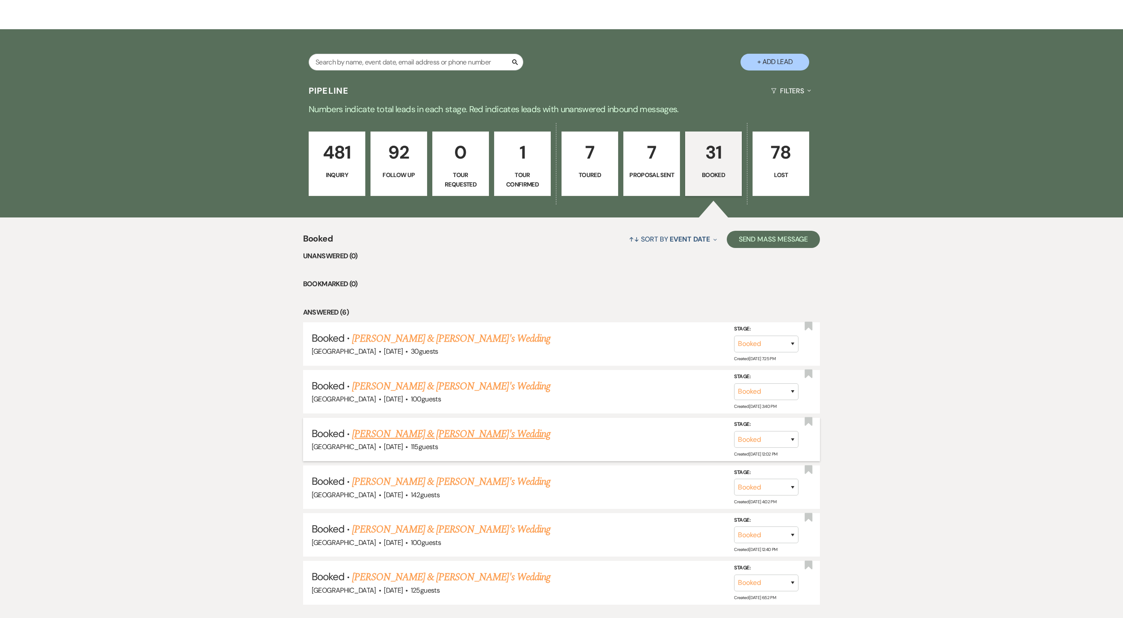
click at [388, 442] on span "[DATE]" at bounding box center [393, 446] width 19 height 9
click at [386, 434] on link "[PERSON_NAME] & [PERSON_NAME]'s Wedding" at bounding box center [451, 433] width 198 height 15
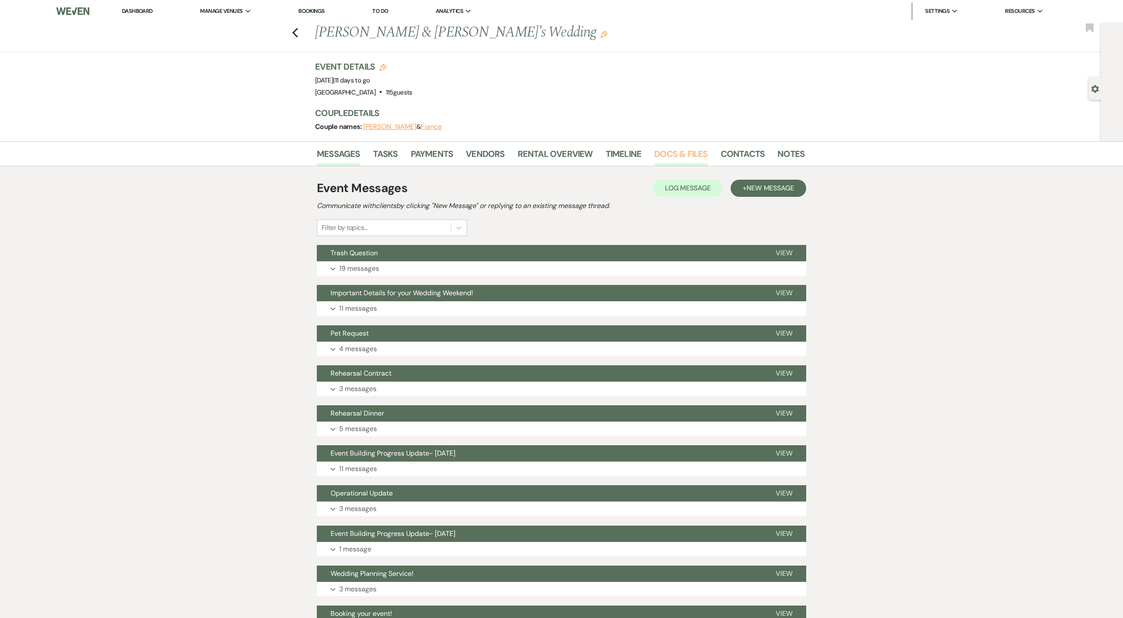
click at [679, 152] on link "Docs & Files" at bounding box center [680, 156] width 53 height 19
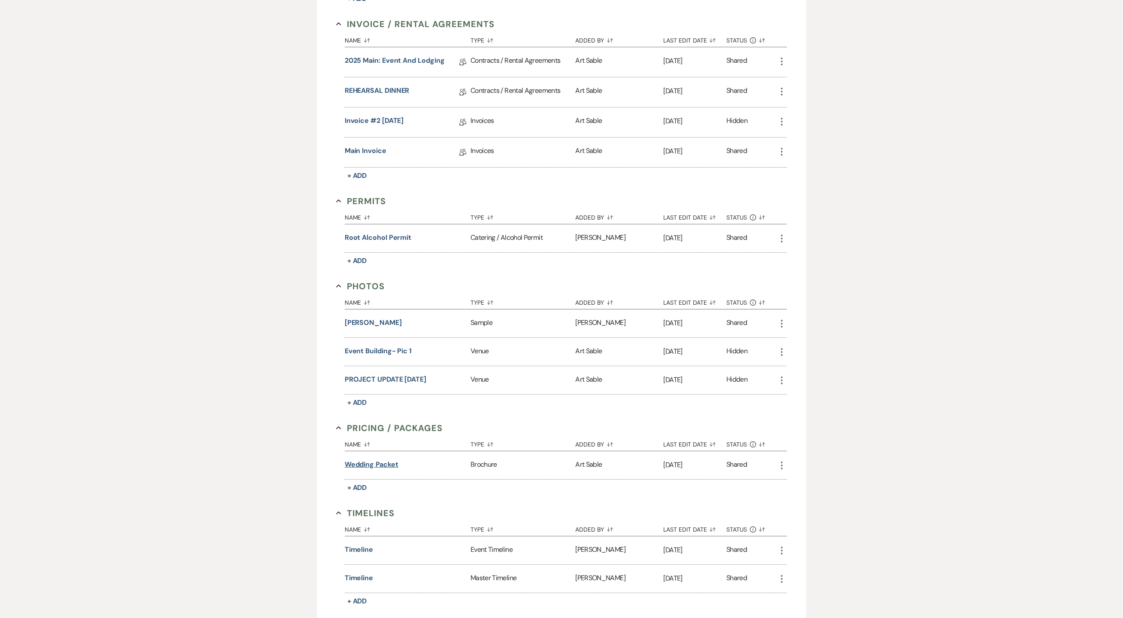
scroll to position [343, 0]
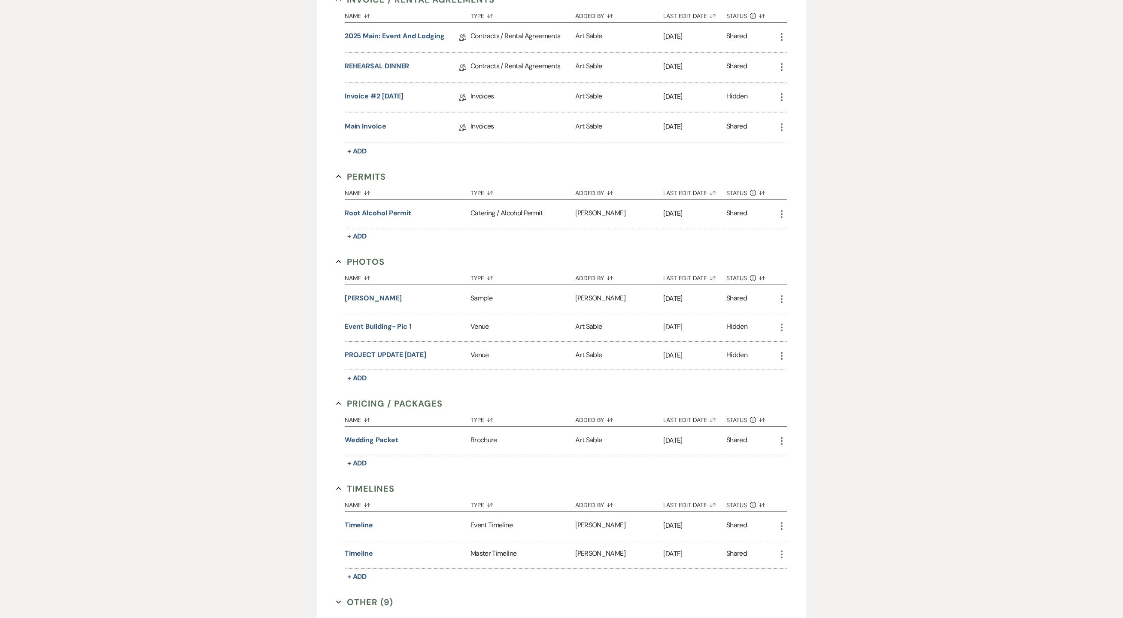
click at [367, 524] on button "Timeline" at bounding box center [359, 525] width 28 height 10
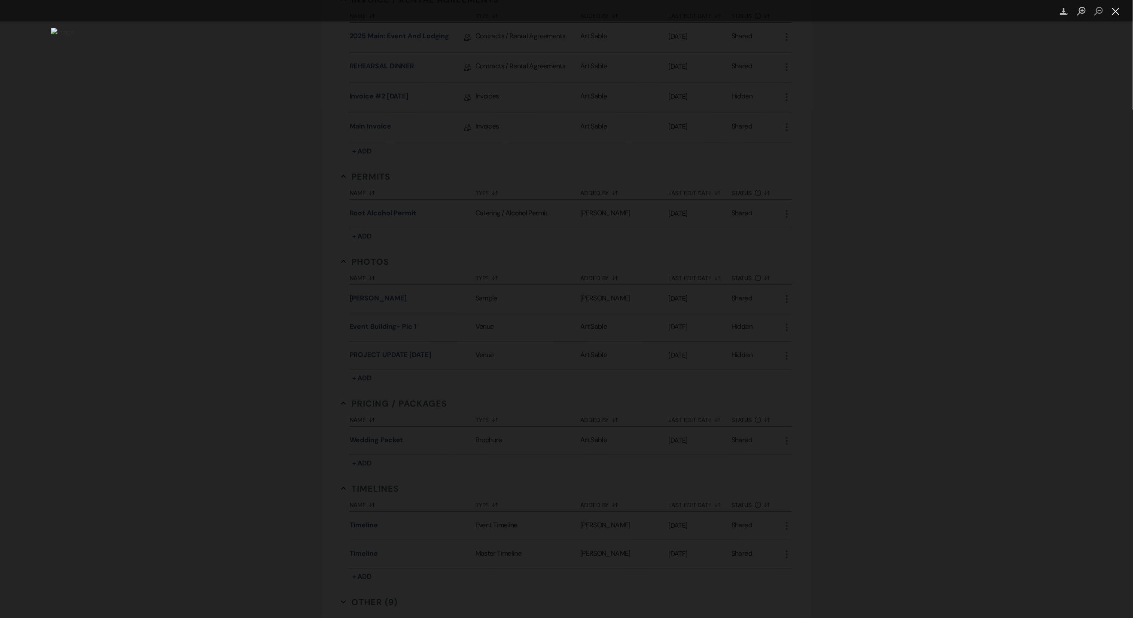
click at [1118, 15] on button "Close lightbox" at bounding box center [1115, 11] width 17 height 15
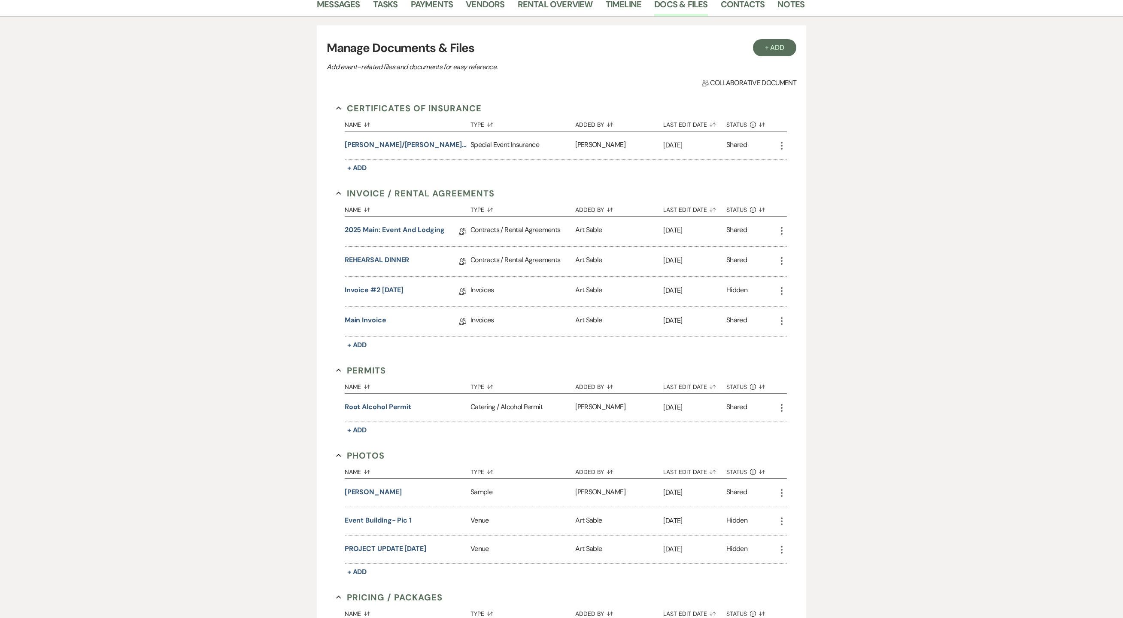
scroll to position [9, 0]
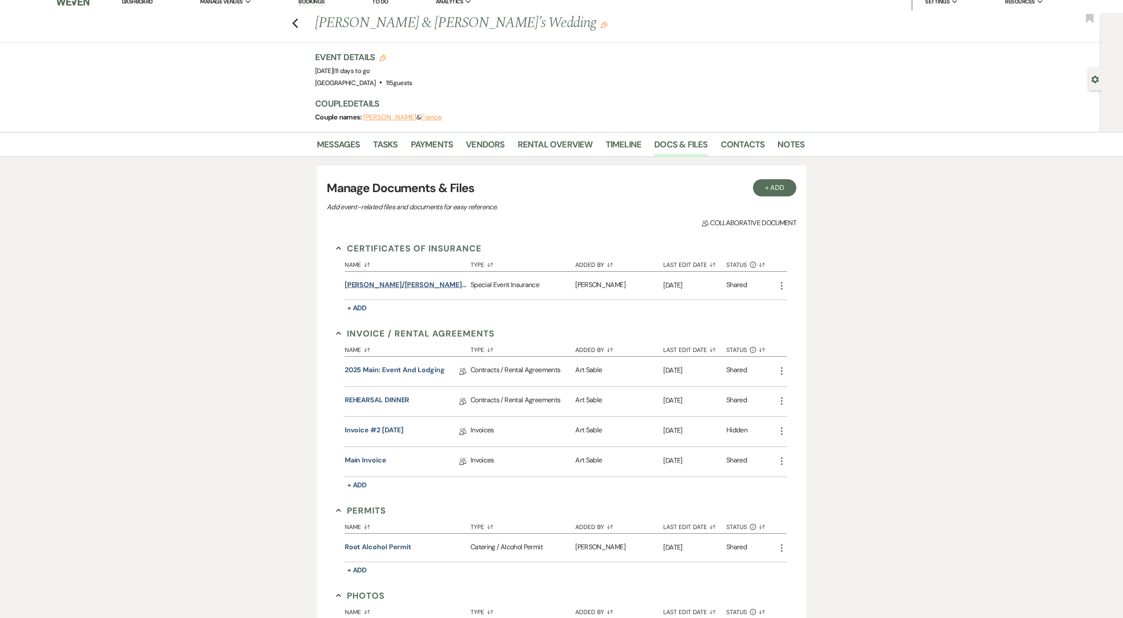
click at [426, 287] on button "Cruz/Tarantelli Wedding insurance" at bounding box center [406, 285] width 122 height 10
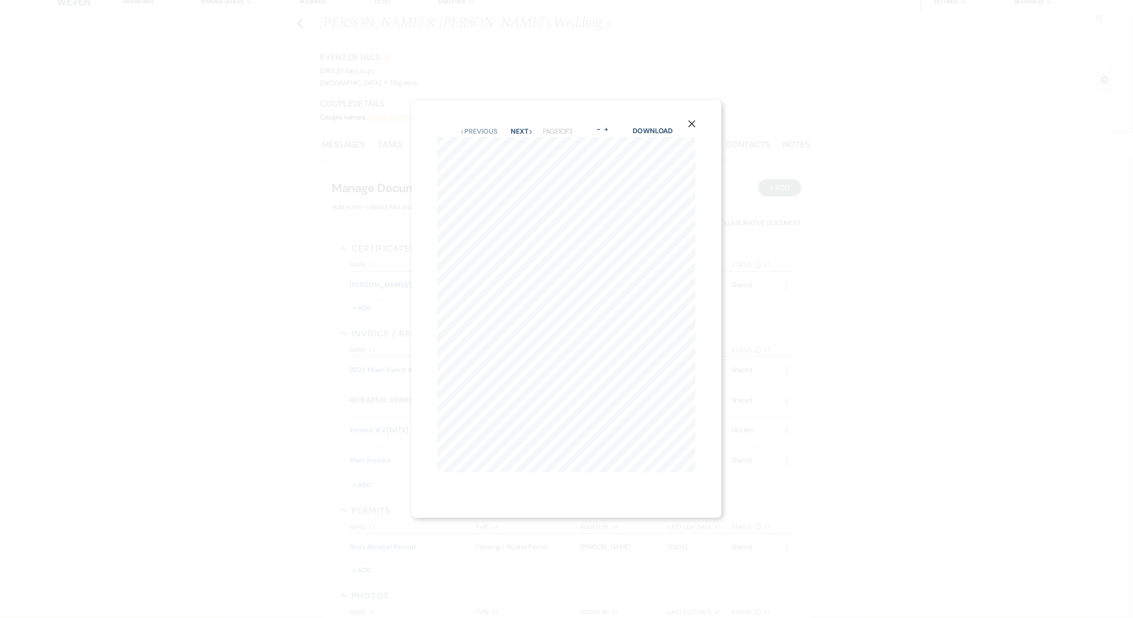
drag, startPoint x: 745, startPoint y: 272, endPoint x: 804, endPoint y: 222, distance: 77.4
click at [804, 222] on div "X Previous Previous Next Next Page 1 of 3 - Zoom + Download SHOULD ANY OF THE A…" at bounding box center [566, 309] width 1133 height 618
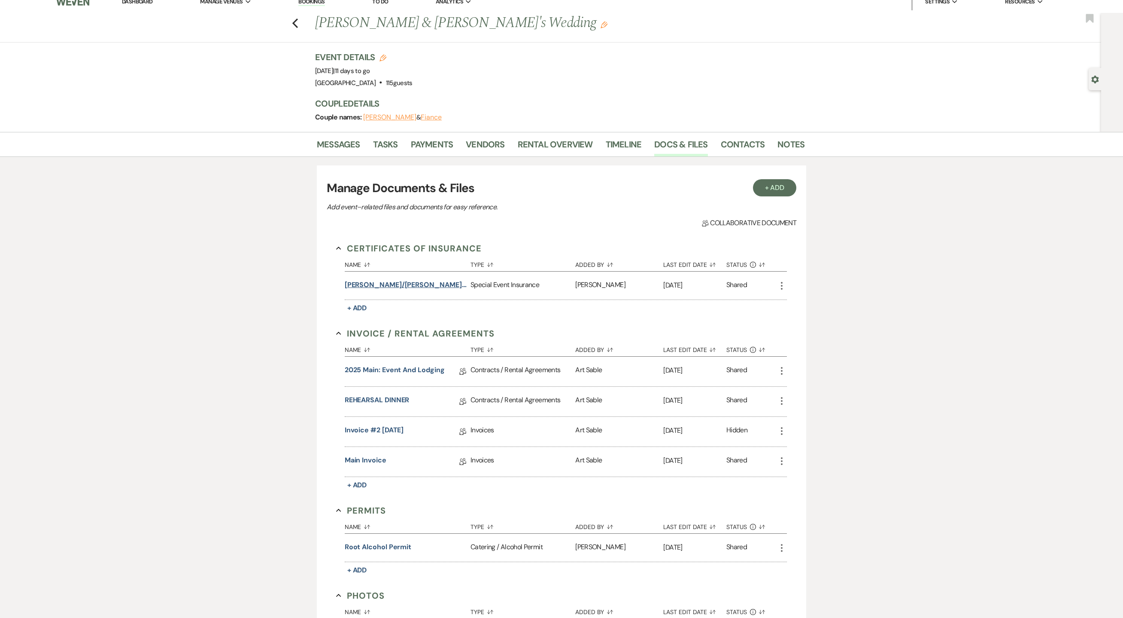
click at [412, 290] on button "Cruz/Tarantelli Wedding insurance" at bounding box center [406, 285] width 122 height 10
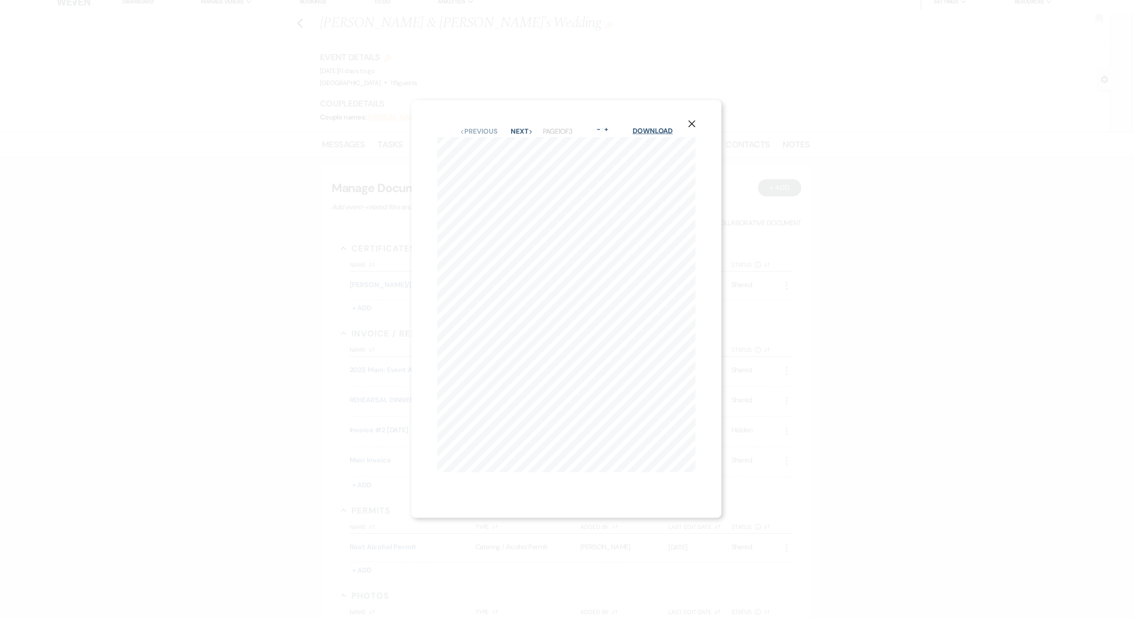
click at [658, 126] on link "Download" at bounding box center [653, 130] width 40 height 9
click at [696, 120] on icon "X" at bounding box center [692, 124] width 8 height 8
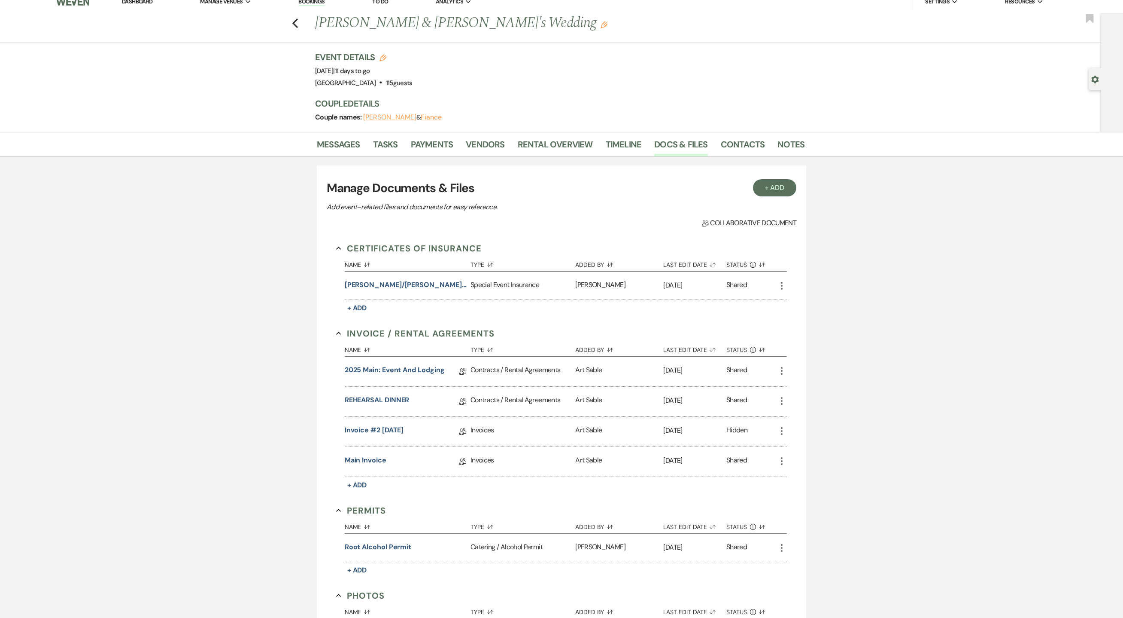
click at [146, 4] on link "Dashboard" at bounding box center [137, 1] width 31 height 7
